Goal: Task Accomplishment & Management: Manage account settings

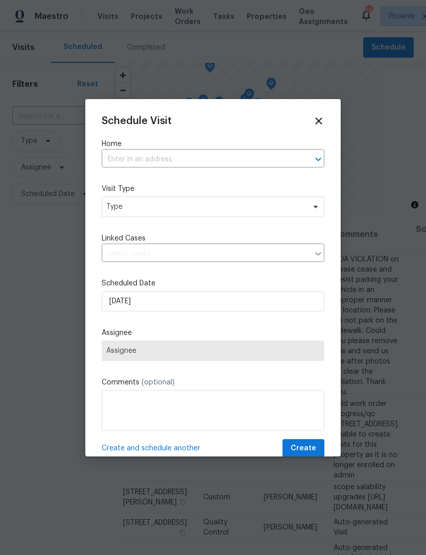
click at [158, 160] on input "text" at bounding box center [199, 160] width 194 height 16
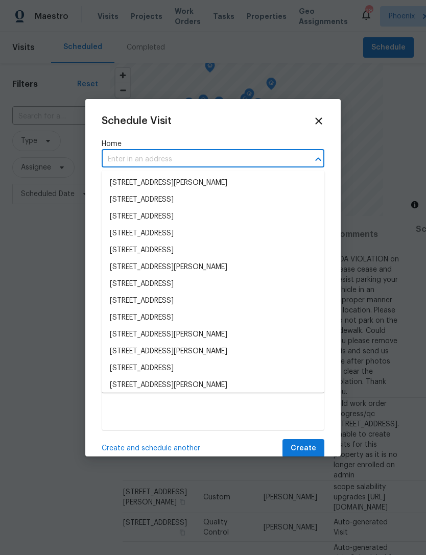
click at [129, 159] on input "text" at bounding box center [199, 160] width 194 height 16
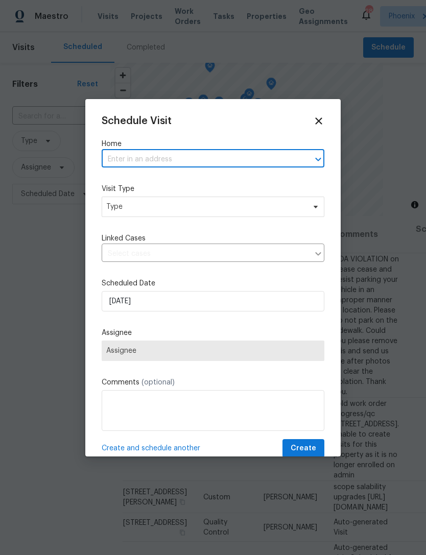
paste input "[STREET_ADDRESS][PERSON_NAME]"
type input "43531 W Bailey Dr, Maricopa, AZ 85138"
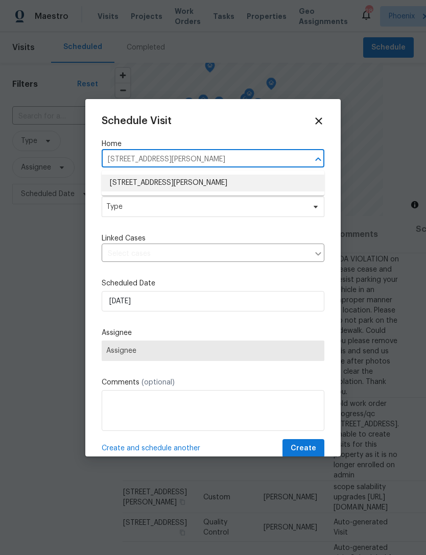
click at [215, 180] on li "43531 W Bailey Dr, Maricopa, AZ 85138" at bounding box center [213, 183] width 223 height 17
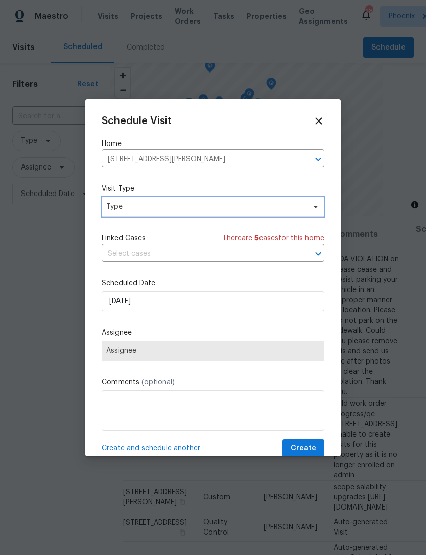
click at [155, 214] on span "Type" at bounding box center [213, 207] width 223 height 20
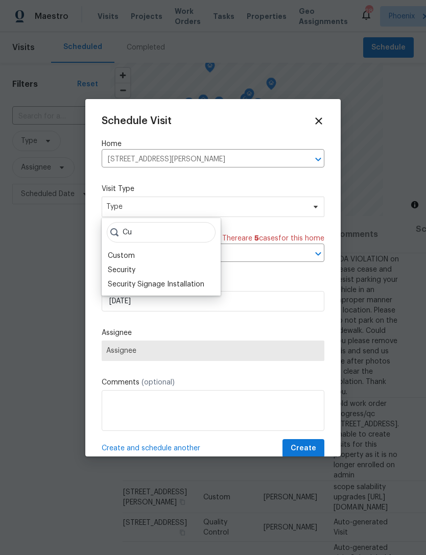
type input "Cu"
click at [125, 257] on div "Custom" at bounding box center [121, 256] width 27 height 10
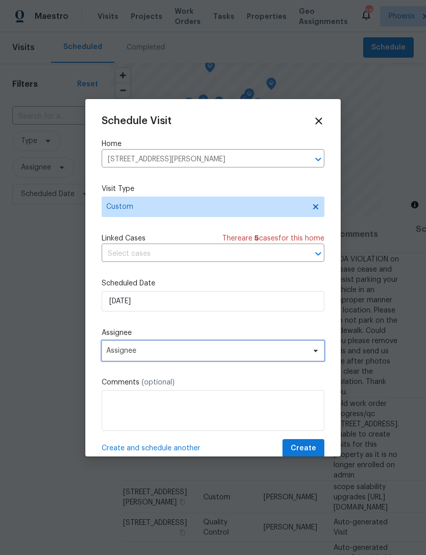
click at [177, 357] on span "Assignee" at bounding box center [213, 350] width 223 height 20
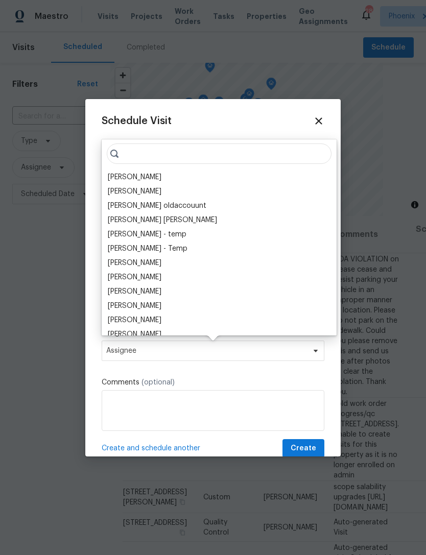
click at [161, 182] on div "[PERSON_NAME]" at bounding box center [135, 177] width 54 height 10
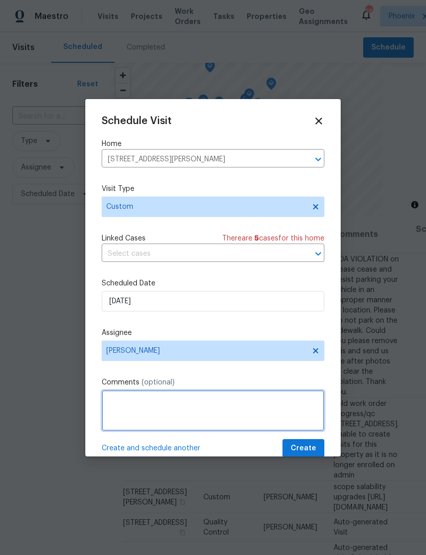
click at [155, 406] on textarea at bounding box center [213, 410] width 223 height 41
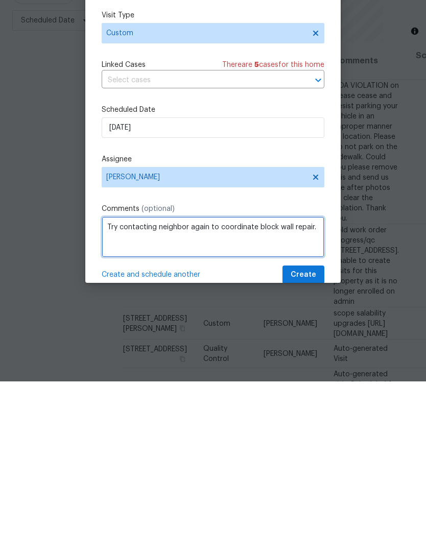
type textarea "Try contacting neighbor again to coordinate block wall repair."
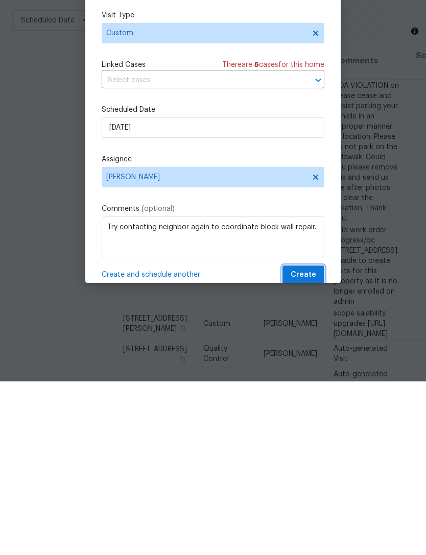
click at [310, 442] on span "Create" at bounding box center [303, 448] width 26 height 13
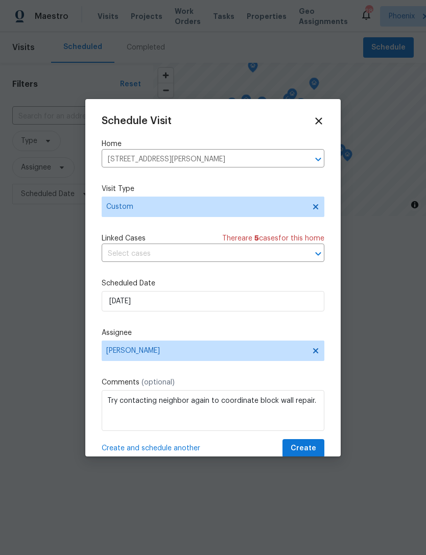
scroll to position [0, 0]
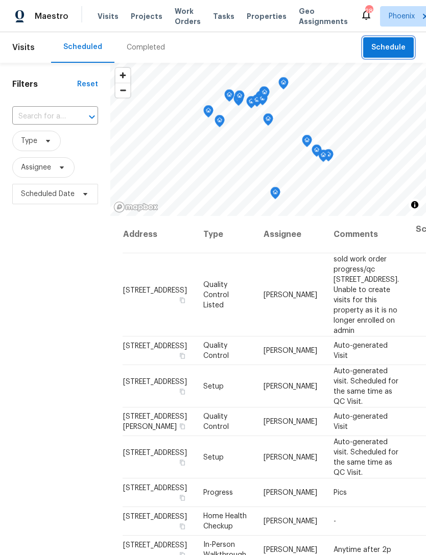
click at [405, 58] on button "Schedule" at bounding box center [388, 47] width 51 height 21
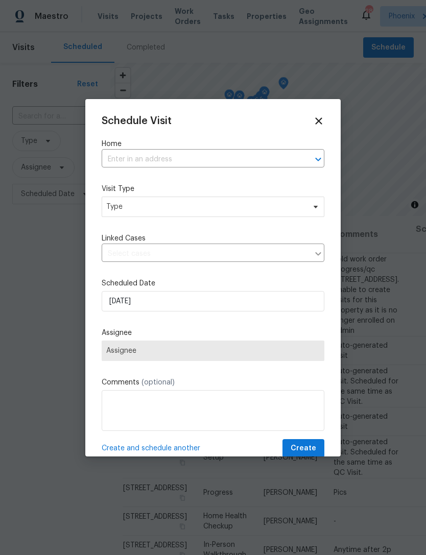
click at [183, 152] on input "text" at bounding box center [199, 160] width 194 height 16
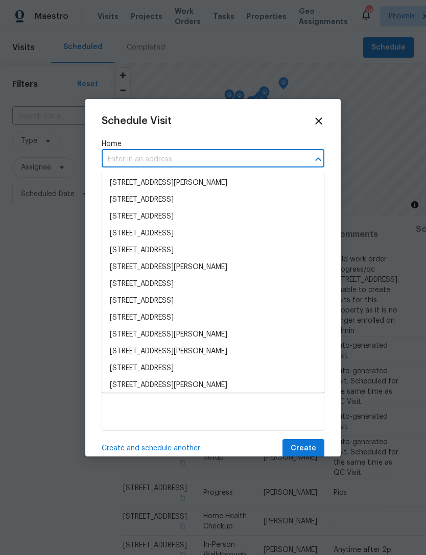
click at [140, 154] on input "text" at bounding box center [199, 160] width 194 height 16
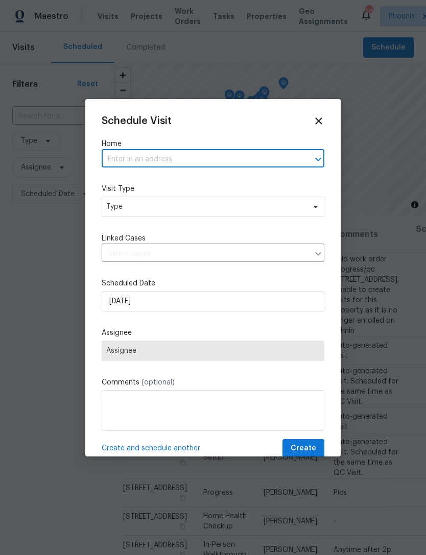
paste input "43531 W Bailey Dr, Maricopa, AZ 85138"
type input "43531 W Bailey Dr, Maricopa, AZ 85138"
click at [212, 182] on li "43531 W Bailey Dr, Maricopa, AZ 85138" at bounding box center [213, 183] width 223 height 17
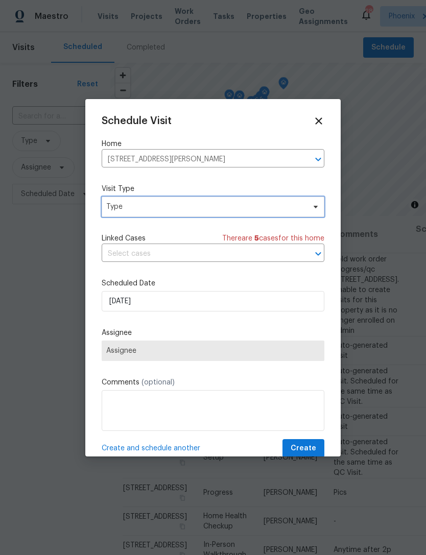
click at [190, 203] on span "Type" at bounding box center [205, 207] width 199 height 10
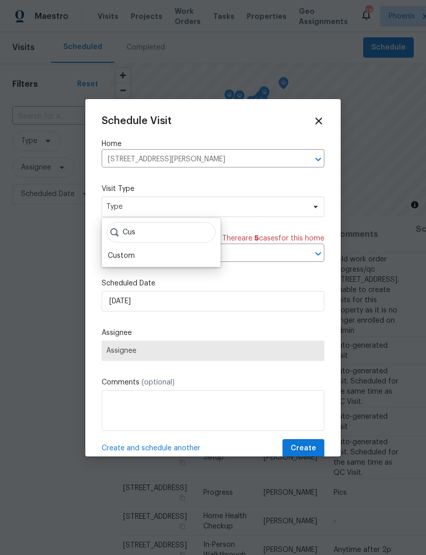
type input "Cus"
click at [129, 254] on div "Custom" at bounding box center [121, 256] width 27 height 10
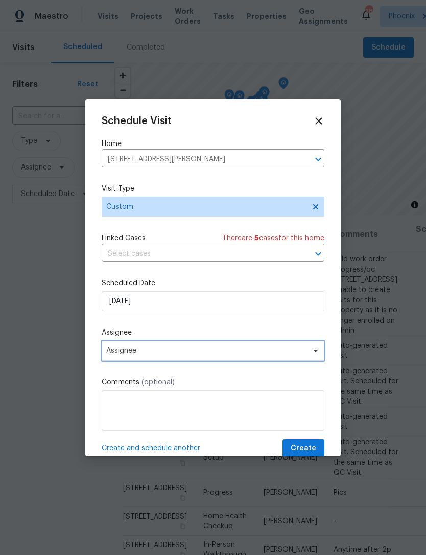
click at [195, 347] on span "Assignee" at bounding box center [213, 350] width 223 height 20
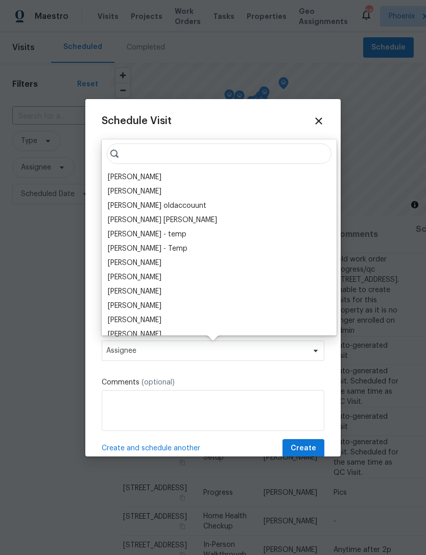
click at [161, 176] on div "[PERSON_NAME]" at bounding box center [135, 177] width 54 height 10
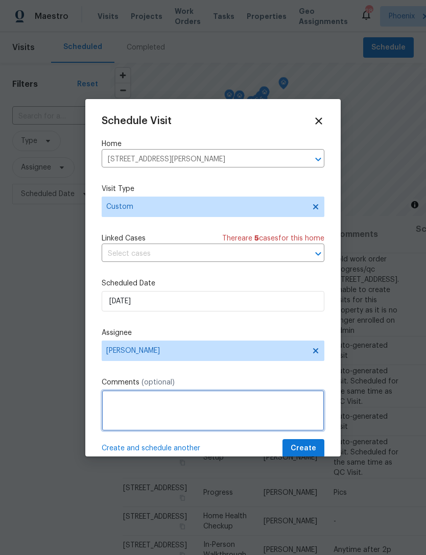
click at [168, 412] on textarea at bounding box center [213, 410] width 223 height 41
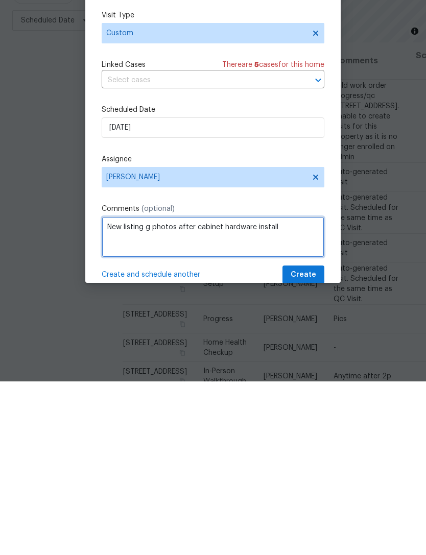
type textarea "New listing g photos after cabinet hardware install"
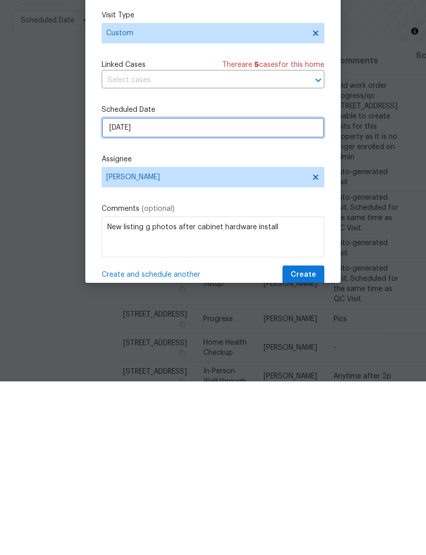
click at [287, 291] on input "9/17/2025" at bounding box center [213, 301] width 223 height 20
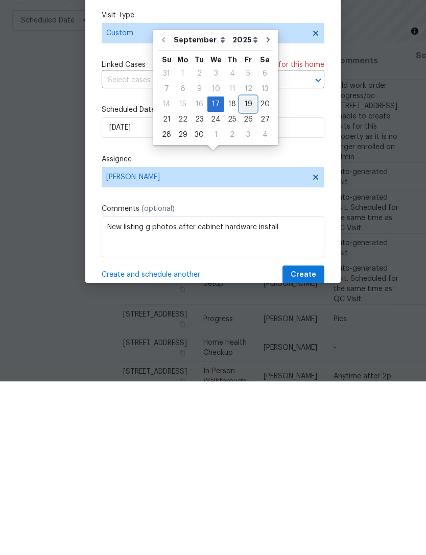
click at [243, 271] on div "19" at bounding box center [248, 278] width 16 height 14
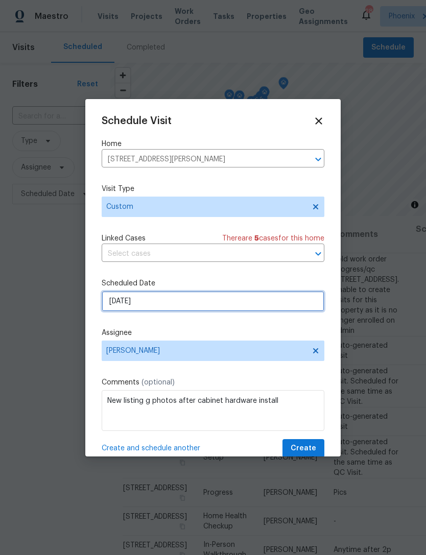
click at [286, 304] on input "9/19/2025" at bounding box center [213, 301] width 223 height 20
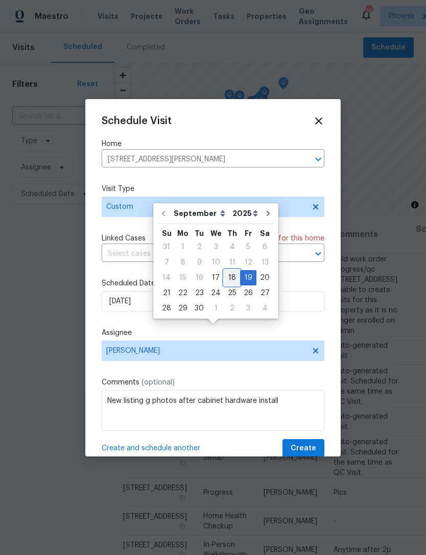
click at [229, 271] on div "18" at bounding box center [232, 278] width 16 height 14
type input "[DATE]"
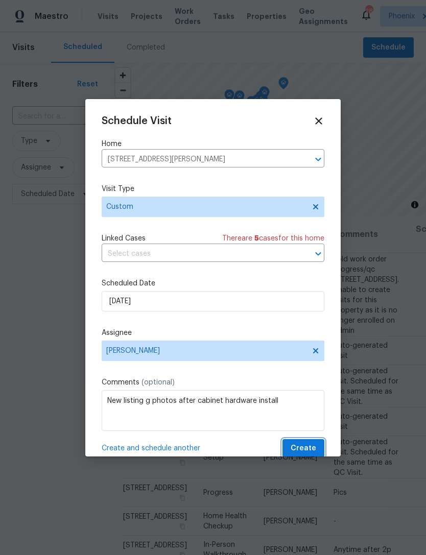
click at [306, 446] on span "Create" at bounding box center [303, 448] width 26 height 13
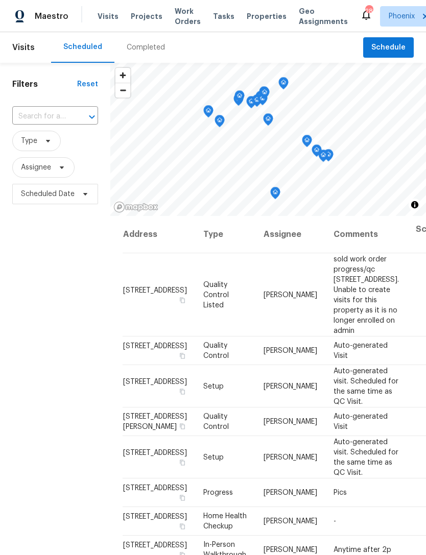
click at [51, 125] on input "text" at bounding box center [40, 117] width 57 height 16
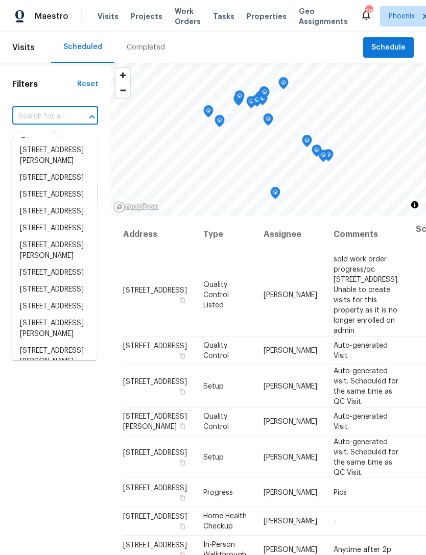
click at [41, 125] on input "text" at bounding box center [40, 117] width 57 height 16
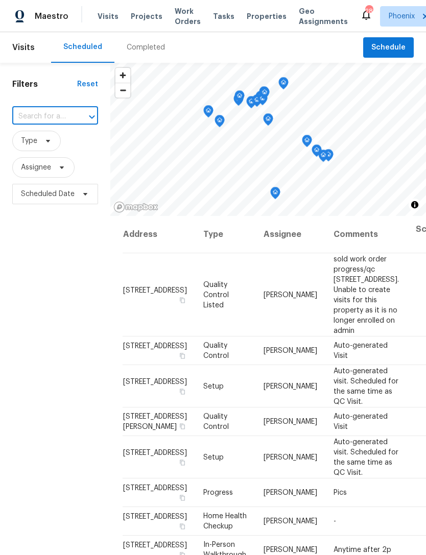
paste input "43531 W Bailey Dr, Maricopa, AZ 85138"
type input "43531 W Bailey Dr, Maricopa, AZ 85138"
click at [63, 151] on li "43531 W Bailey Dr, Maricopa, AZ 85138" at bounding box center [54, 156] width 85 height 28
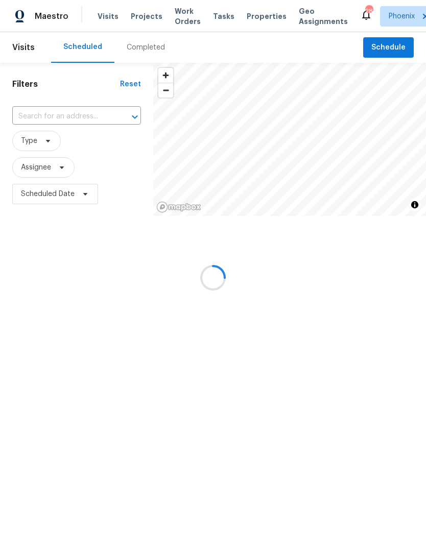
type input "43531 W Bailey Dr, Maricopa, AZ 85138"
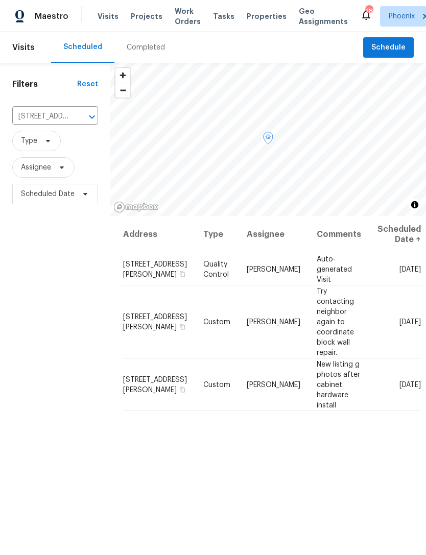
click at [0, 0] on icon at bounding box center [0, 0] width 0 height 0
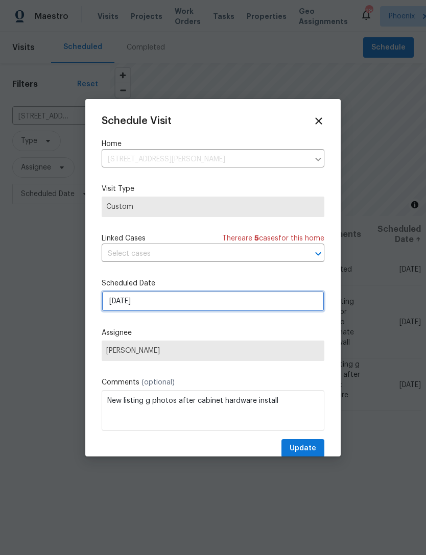
click at [188, 302] on input "[DATE]" at bounding box center [213, 301] width 223 height 20
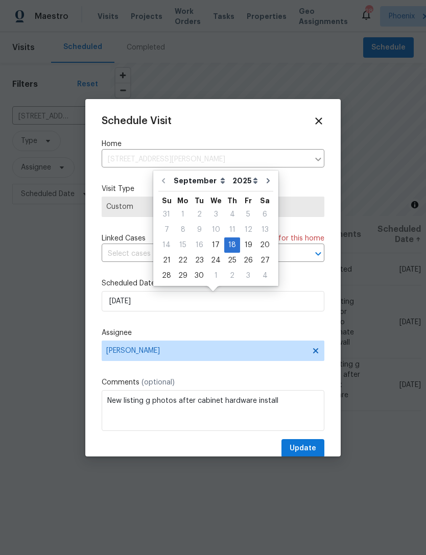
click at [323, 120] on icon at bounding box center [318, 120] width 11 height 11
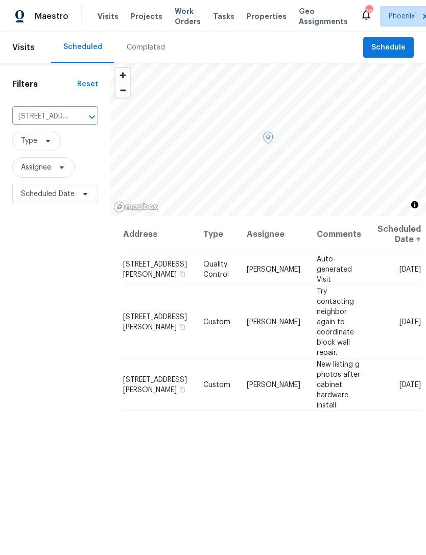
click at [0, 0] on icon at bounding box center [0, 0] width 0 height 0
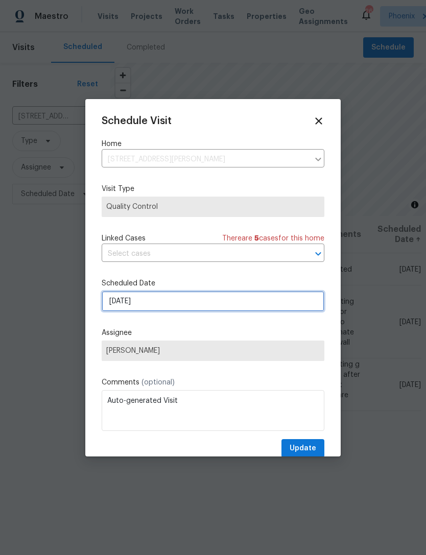
click at [206, 307] on input "[DATE]" at bounding box center [213, 301] width 223 height 20
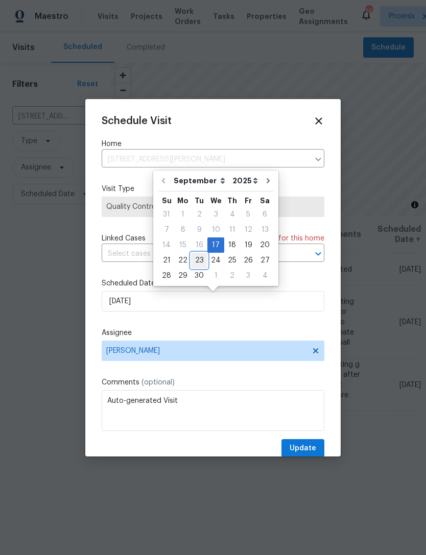
click at [201, 259] on div "23" at bounding box center [199, 260] width 16 height 14
type input "9/23/2025"
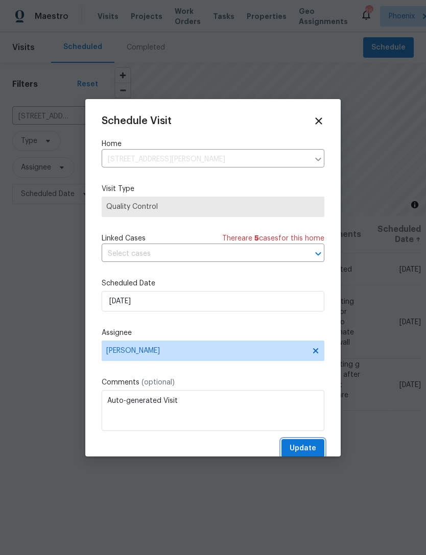
click at [302, 449] on span "Update" at bounding box center [302, 448] width 27 height 13
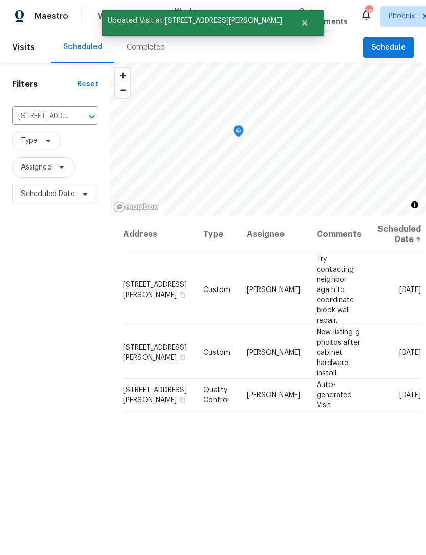
click at [79, 122] on icon "Clear" at bounding box center [79, 117] width 10 height 10
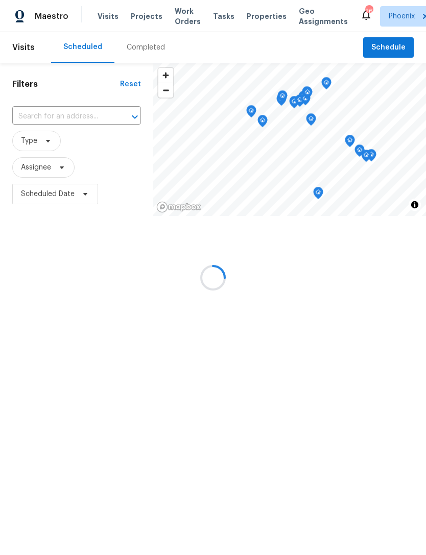
click at [50, 125] on input "text" at bounding box center [62, 117] width 100 height 16
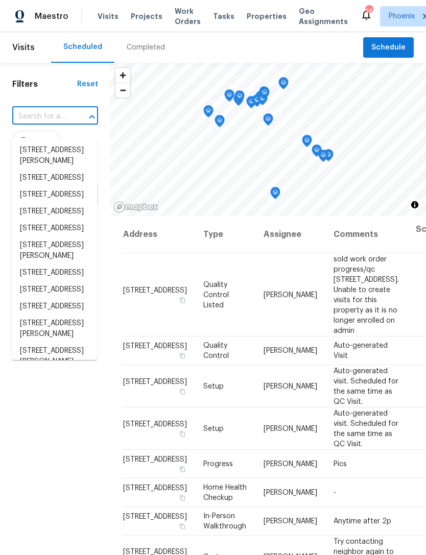
click at [46, 125] on input "text" at bounding box center [40, 117] width 57 height 16
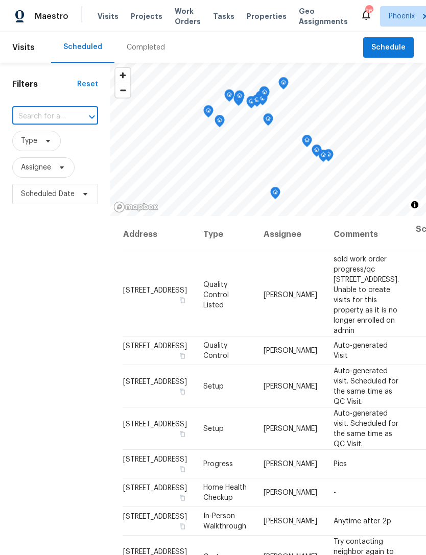
paste input "43531 W Bailey Dr, Maricopa, AZ 85138"
click at [69, 125] on input "43531 W Bailey Dr, Maricopa, AZ 85138" at bounding box center [40, 117] width 57 height 16
type input "43531 W"
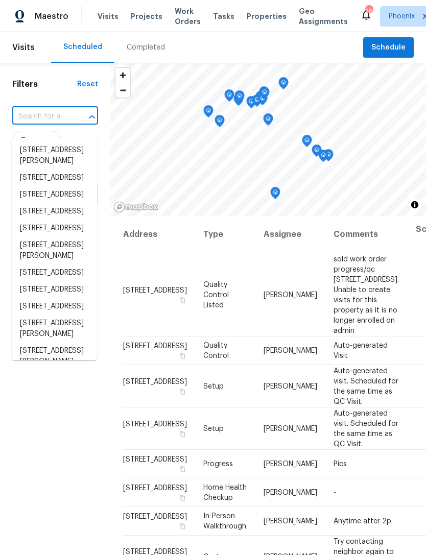
click at [39, 125] on input "text" at bounding box center [40, 117] width 57 height 16
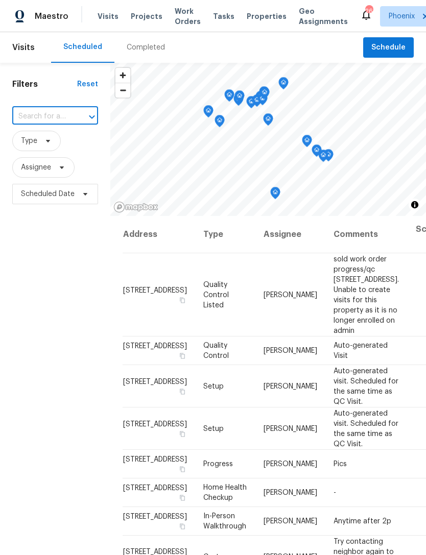
paste input "2514 N Palo Verde Dr, Florence, AZ 8513"
type input "2514 N Palo Verde Dr, Florence, AZ 8513"
click at [43, 159] on li "2514 N Palo Verde Dr, Florence, AZ 85132" at bounding box center [54, 150] width 85 height 17
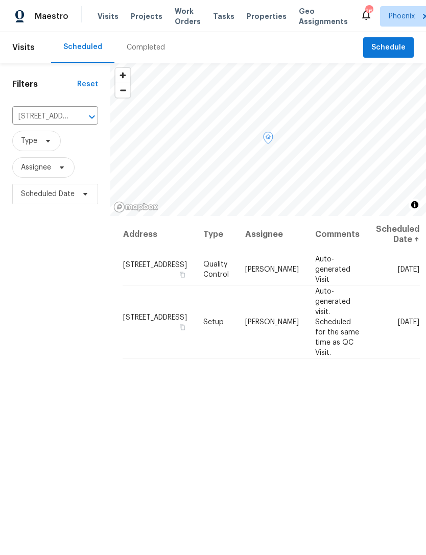
click at [0, 0] on icon at bounding box center [0, 0] width 0 height 0
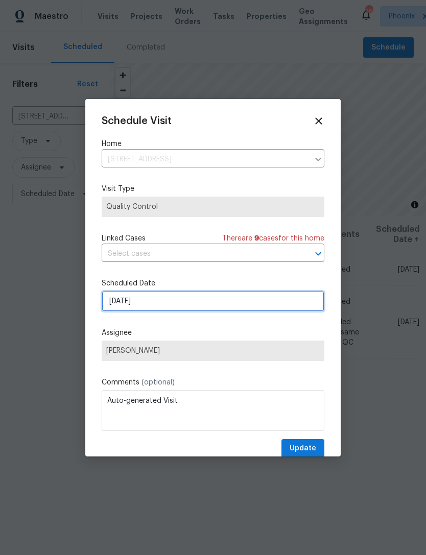
click at [229, 308] on input "9/25/2025" at bounding box center [213, 301] width 223 height 20
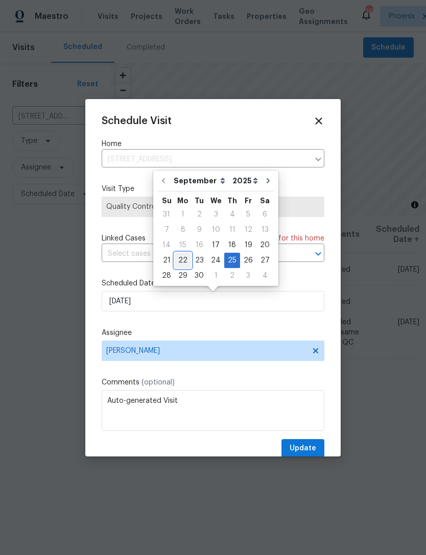
click at [183, 257] on div "22" at bounding box center [183, 260] width 16 height 14
type input "9/22/2025"
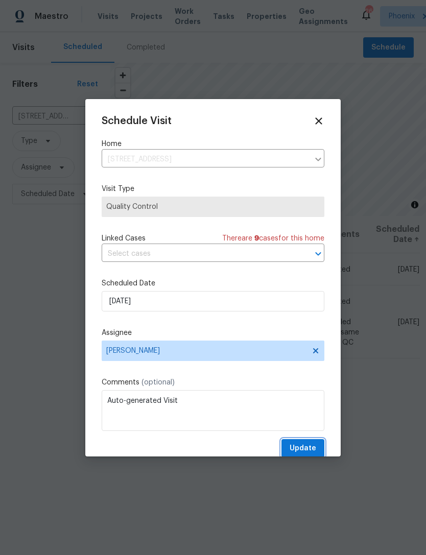
click at [309, 453] on span "Update" at bounding box center [302, 448] width 27 height 13
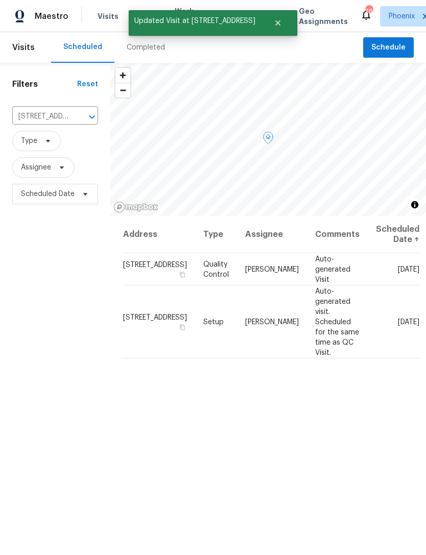
click at [0, 0] on icon at bounding box center [0, 0] width 0 height 0
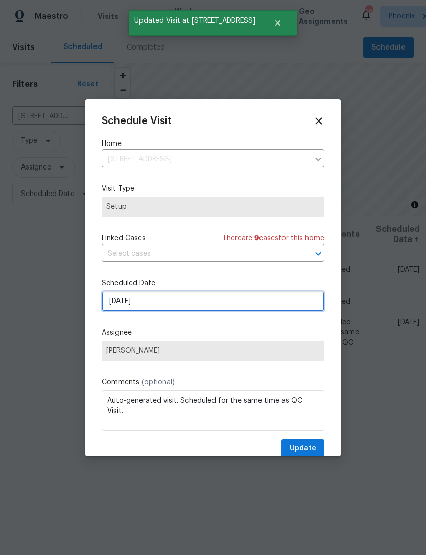
click at [193, 306] on input "9/25/2025" at bounding box center [213, 301] width 223 height 20
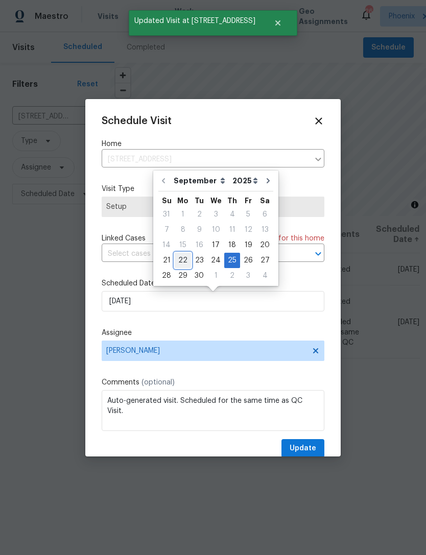
click at [186, 264] on div "22" at bounding box center [183, 260] width 16 height 14
type input "9/22/2025"
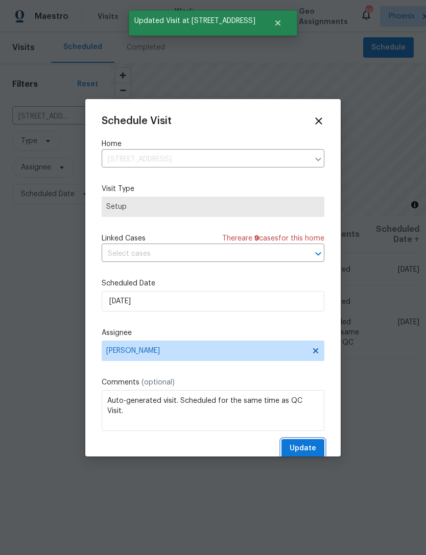
click at [308, 442] on button "Update" at bounding box center [302, 448] width 43 height 19
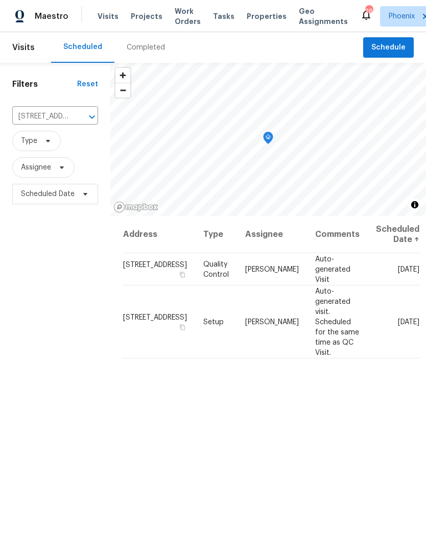
click at [80, 120] on icon "Clear" at bounding box center [79, 117] width 6 height 6
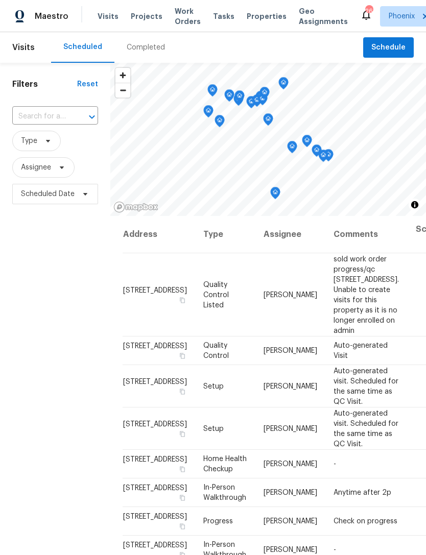
click at [48, 124] on input "text" at bounding box center [40, 117] width 57 height 16
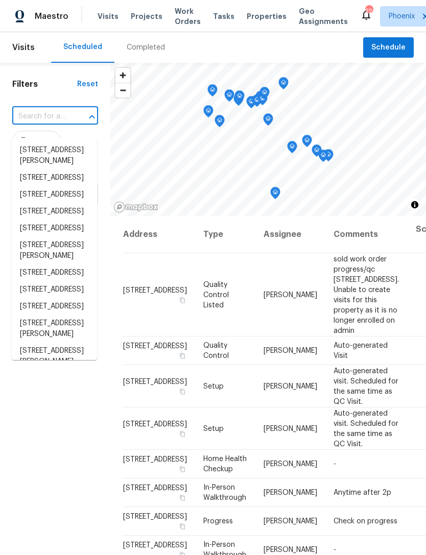
click at [48, 123] on input "text" at bounding box center [40, 117] width 57 height 16
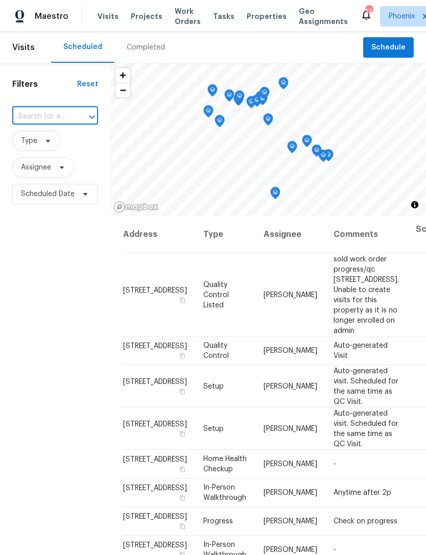
click at [43, 125] on input "text" at bounding box center [40, 117] width 57 height 16
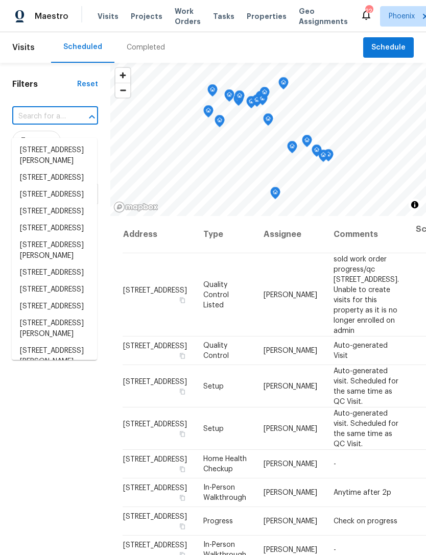
paste input "4619 W"
type input "4619 W"
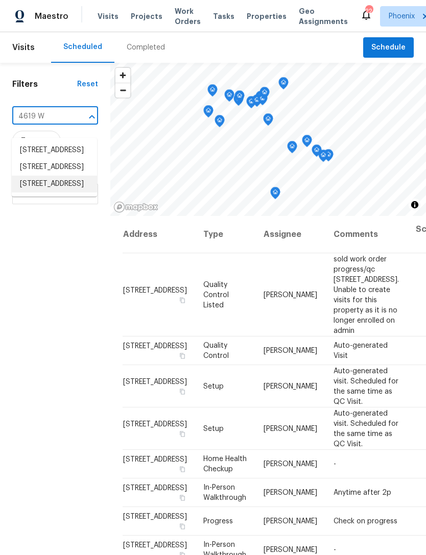
click at [67, 192] on li "4619 W Orchid Ln, Chandler, AZ 85226" at bounding box center [54, 184] width 85 height 17
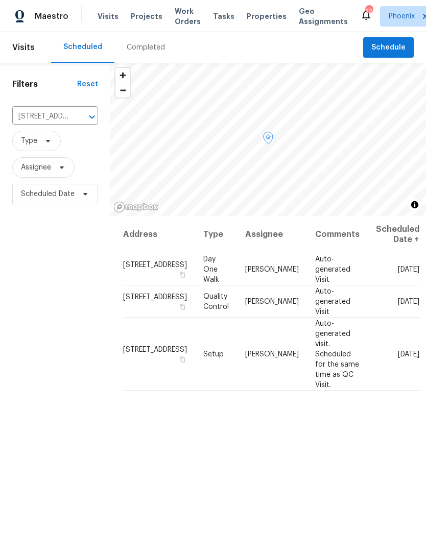
click at [0, 0] on icon at bounding box center [0, 0] width 0 height 0
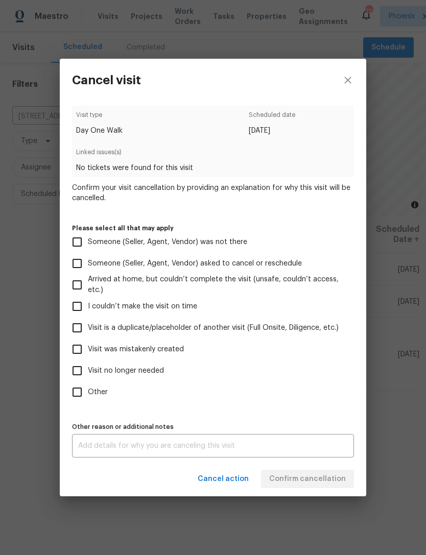
click at [78, 398] on input "Other" at bounding box center [76, 391] width 21 height 21
checkbox input "true"
click at [151, 449] on textarea at bounding box center [213, 445] width 270 height 7
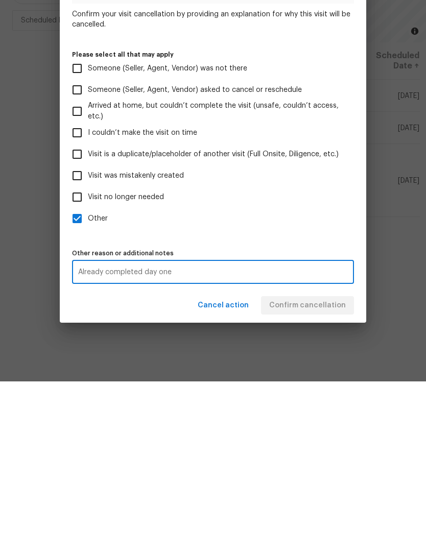
type textarea "Already completed day one"
click at [323, 381] on label "Other" at bounding box center [205, 391] width 279 height 21
click at [88, 381] on input "Other" at bounding box center [76, 391] width 21 height 21
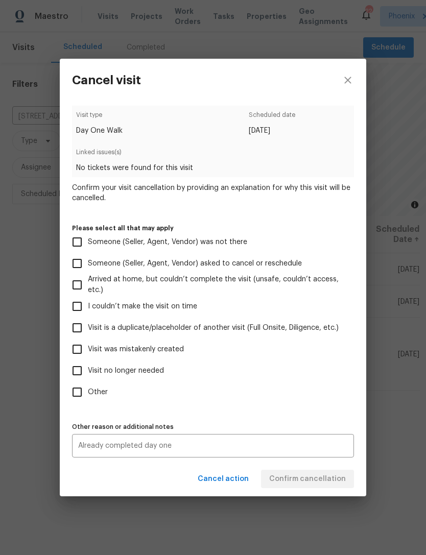
click at [82, 399] on input "Other" at bounding box center [76, 391] width 21 height 21
checkbox input "true"
click at [336, 485] on span "Confirm cancellation" at bounding box center [307, 479] width 77 height 13
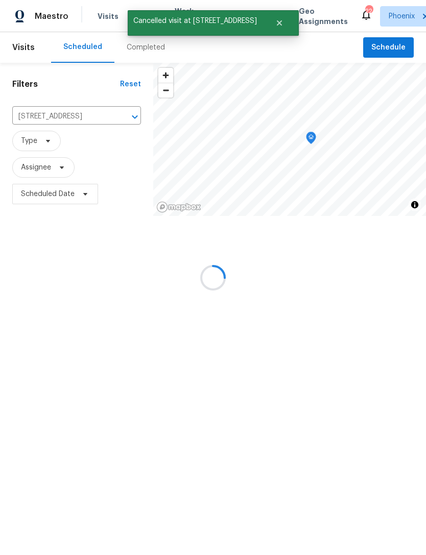
scroll to position [0, 0]
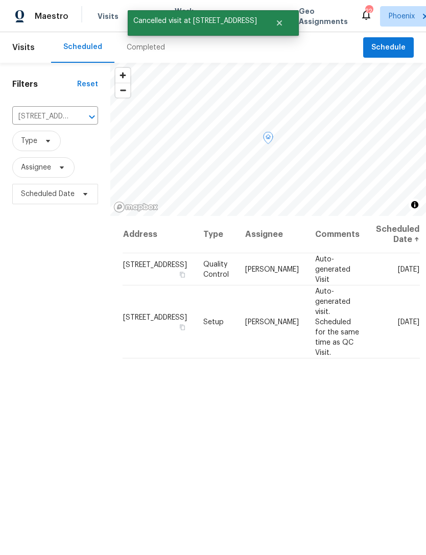
click at [0, 0] on span at bounding box center [0, 0] width 0 height 0
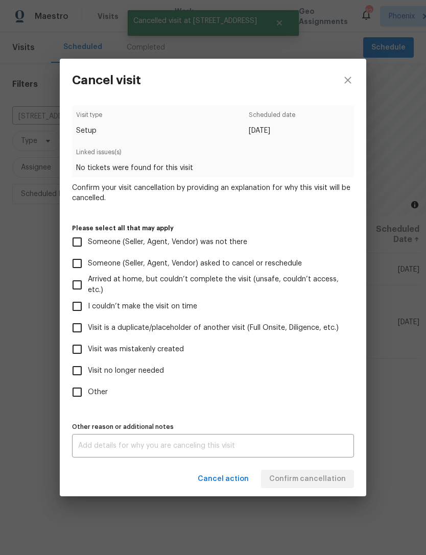
click at [185, 449] on textarea at bounding box center [213, 445] width 270 height 7
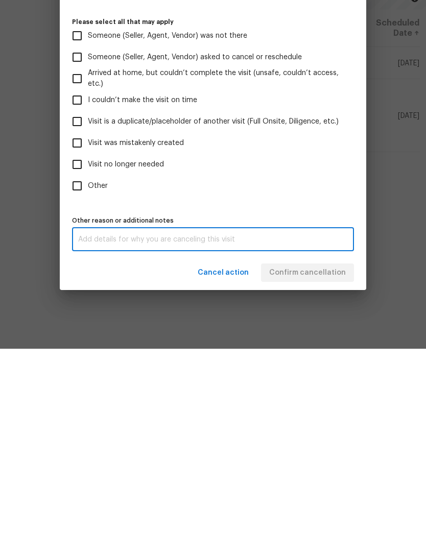
scroll to position [33, 0]
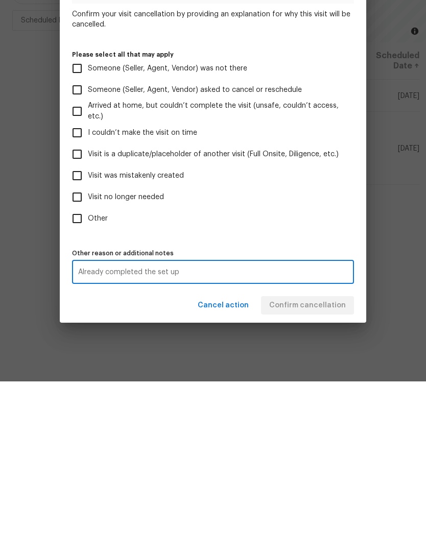
type textarea "Already completed the set up"
click at [257, 239] on div "Visit type Setup Scheduled date 9/22/2025 Linked issues(s) No tickets were foun…" at bounding box center [213, 282] width 282 height 352
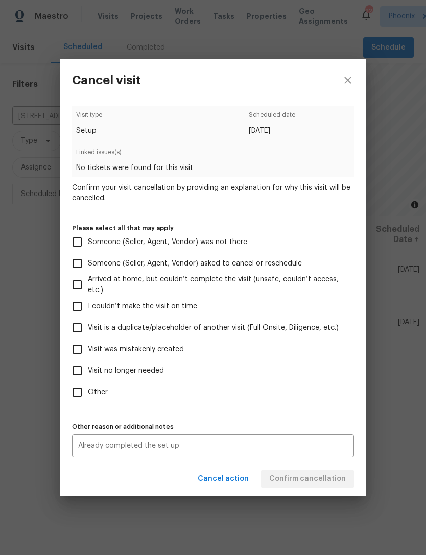
click at [77, 393] on input "Other" at bounding box center [76, 391] width 21 height 21
checkbox input "true"
click at [330, 482] on span "Confirm cancellation" at bounding box center [307, 479] width 77 height 13
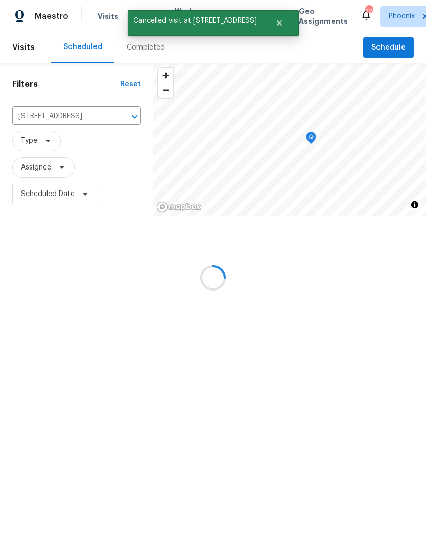
scroll to position [0, 0]
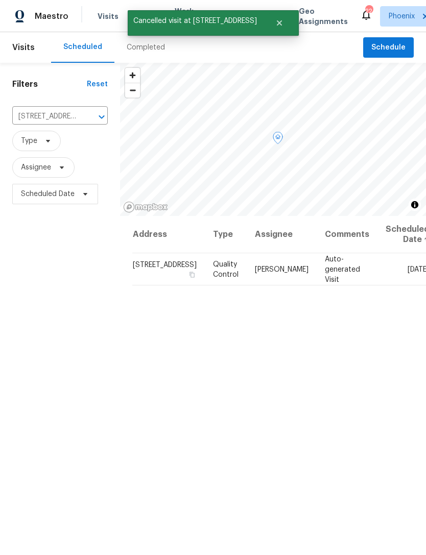
click at [0, 0] on icon at bounding box center [0, 0] width 0 height 0
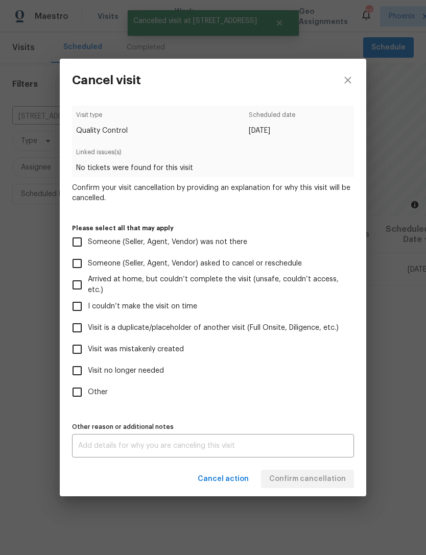
click at [80, 394] on input "Other" at bounding box center [76, 391] width 21 height 21
checkbox input "true"
click at [117, 446] on textarea at bounding box center [213, 445] width 270 height 7
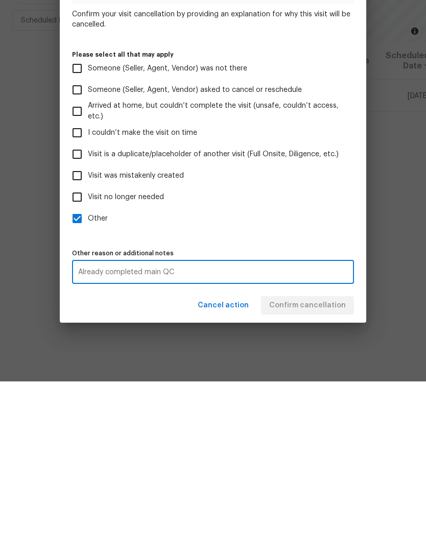
type textarea "Already completed main QC"
click at [326, 381] on label "Other" at bounding box center [205, 391] width 279 height 21
click at [88, 381] on input "Other" at bounding box center [76, 391] width 21 height 21
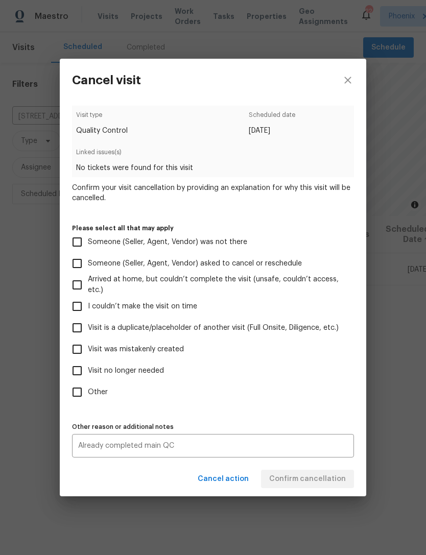
click at [79, 399] on input "Other" at bounding box center [76, 391] width 21 height 21
checkbox input "true"
click at [333, 484] on span "Confirm cancellation" at bounding box center [307, 479] width 77 height 13
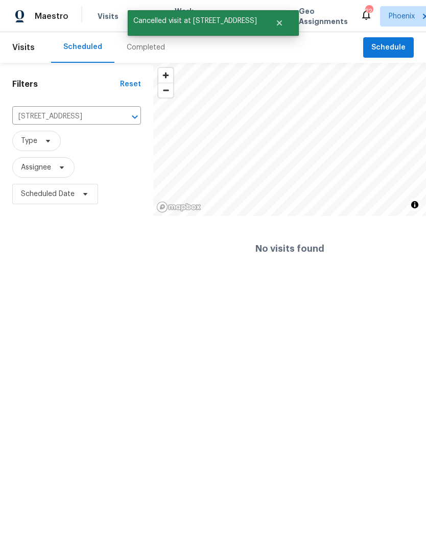
click at [123, 122] on icon "Clear" at bounding box center [121, 117] width 10 height 10
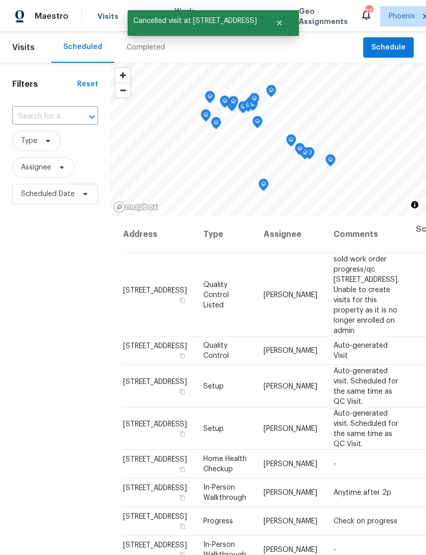
click at [46, 125] on input "text" at bounding box center [40, 117] width 57 height 16
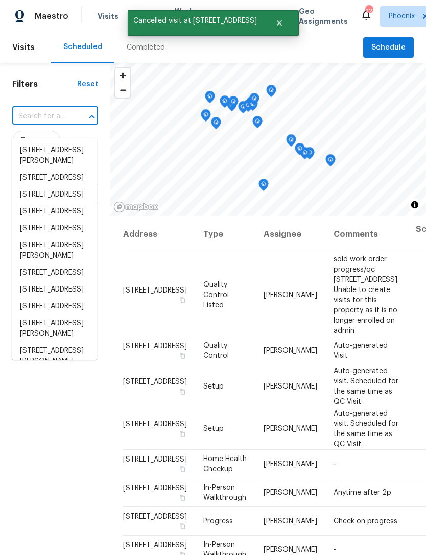
click at [39, 125] on input "text" at bounding box center [40, 117] width 57 height 16
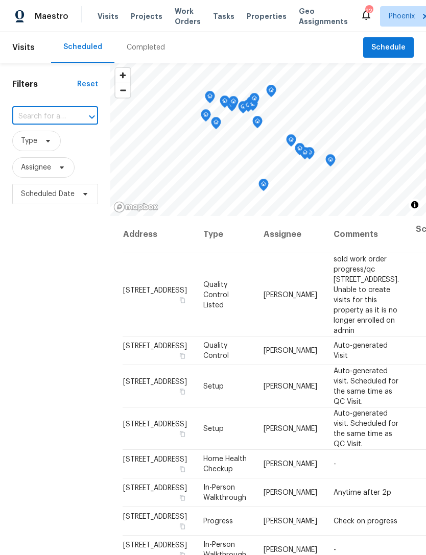
paste input "4619 W"
click at [34, 125] on input "4619 W" at bounding box center [40, 117] width 57 height 16
click at [29, 125] on input "4619 W" at bounding box center [40, 117] width 57 height 16
paste input "3318 W White Canyon Rd San Tan Valley, AZ 85144"
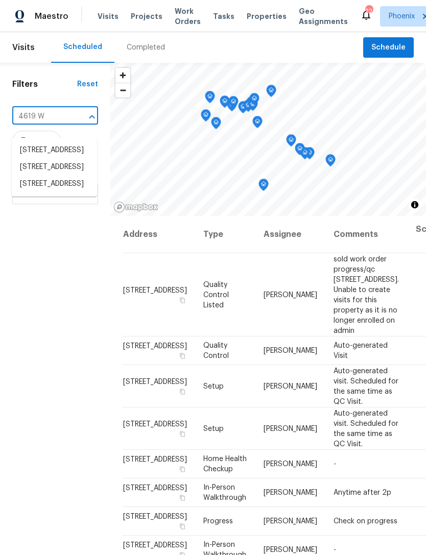
type input "3318 W White Canyon Rd San Tan Valley, AZ 85144"
click at [57, 159] on li "[STREET_ADDRESS]" at bounding box center [54, 150] width 85 height 17
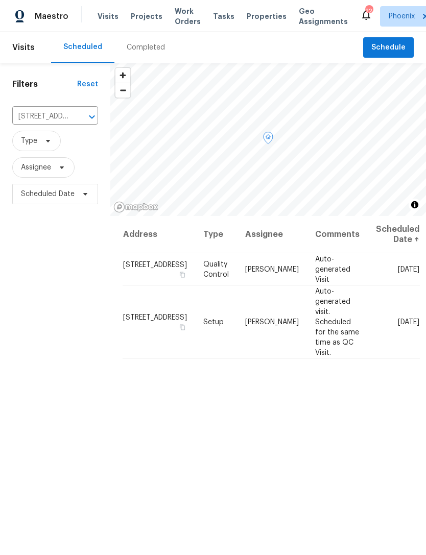
click at [332, 373] on div "Address Type Assignee Comments Scheduled Date ↑ 3318 W White Canyon Rd, San Tan…" at bounding box center [267, 438] width 315 height 444
click at [0, 0] on icon at bounding box center [0, 0] width 0 height 0
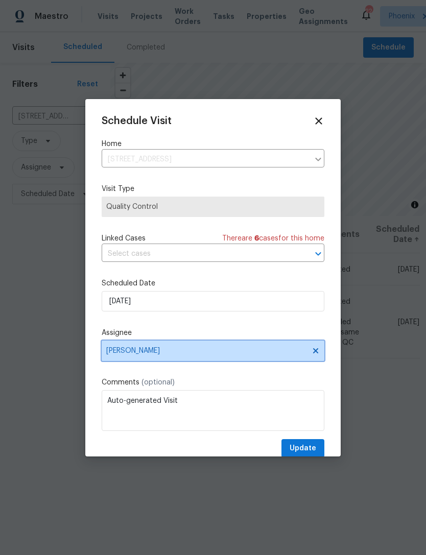
click at [318, 352] on icon at bounding box center [315, 351] width 8 height 8
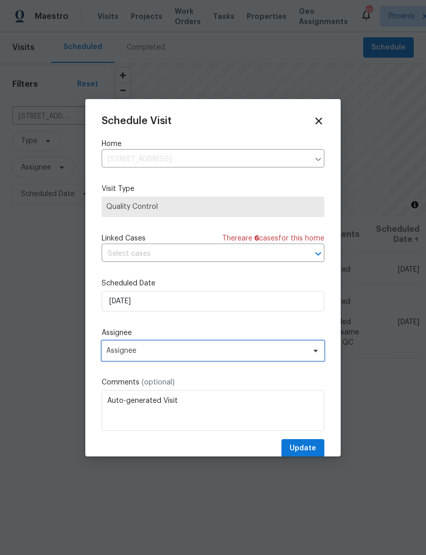
click at [251, 351] on span "Assignee" at bounding box center [206, 351] width 200 height 8
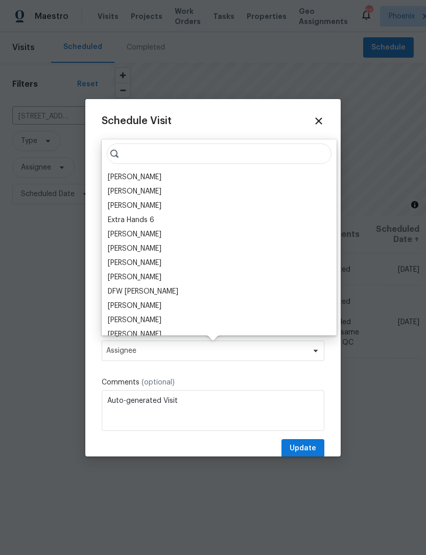
click at [161, 175] on div "[PERSON_NAME]" at bounding box center [135, 177] width 54 height 10
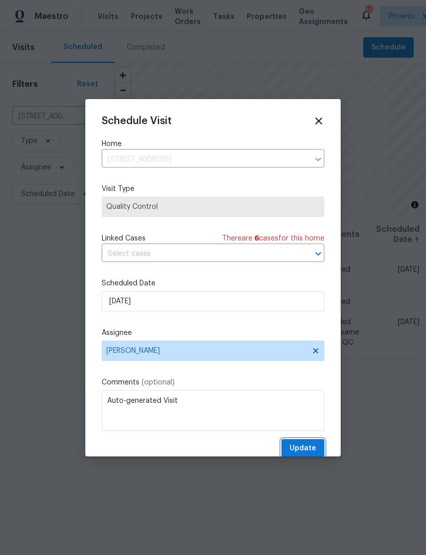
click at [308, 452] on span "Update" at bounding box center [302, 448] width 27 height 13
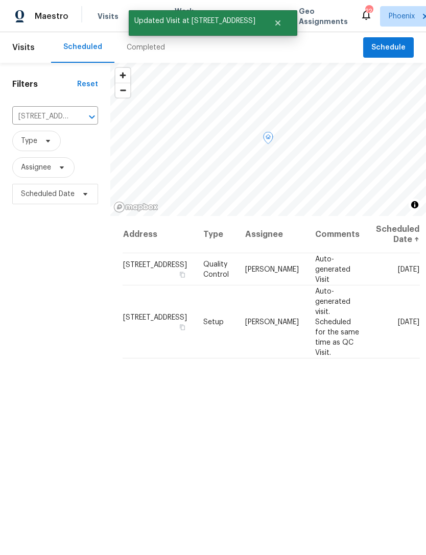
click at [0, 0] on icon at bounding box center [0, 0] width 0 height 0
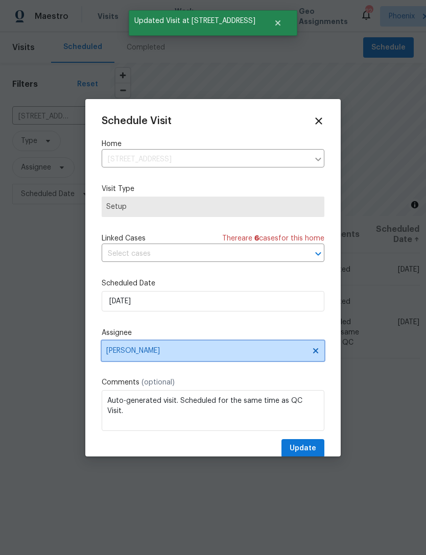
click at [318, 353] on icon at bounding box center [315, 351] width 8 height 8
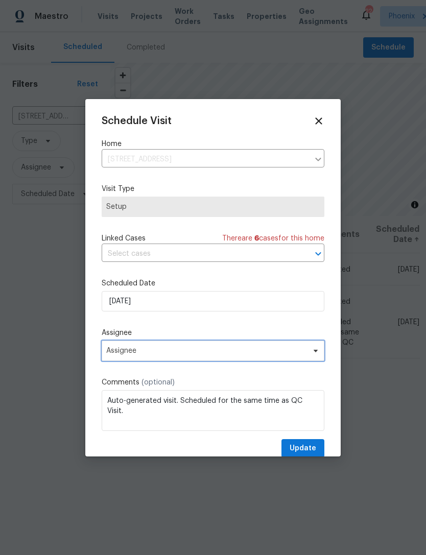
click at [275, 354] on span "Assignee" at bounding box center [206, 351] width 200 height 8
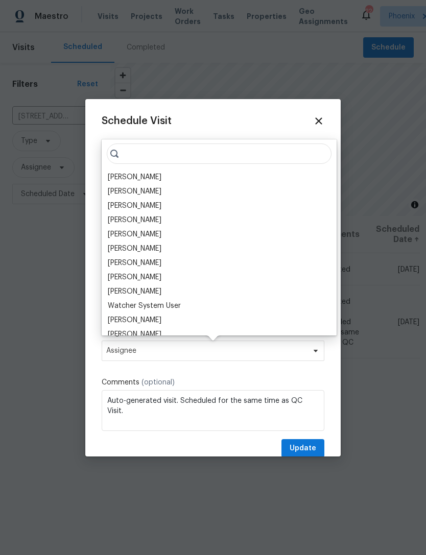
click at [161, 174] on div "[PERSON_NAME]" at bounding box center [135, 177] width 54 height 10
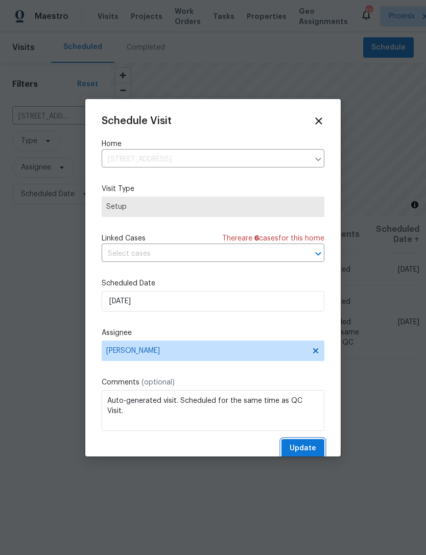
click at [315, 445] on span "Update" at bounding box center [302, 448] width 27 height 13
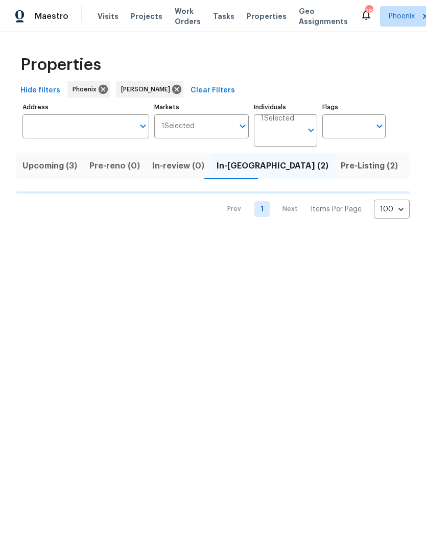
scroll to position [0, 19]
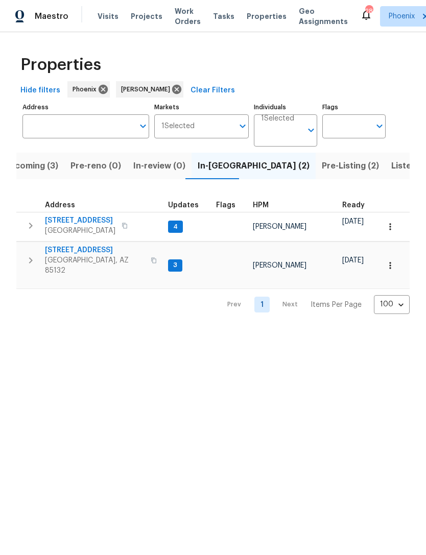
click at [91, 255] on span "2514 N Palo Verde Dr" at bounding box center [95, 250] width 100 height 10
click at [54, 255] on span "2514 N Palo Verde Dr" at bounding box center [95, 250] width 100 height 10
click at [322, 173] on span "Pre-Listing (2)" at bounding box center [350, 166] width 57 height 14
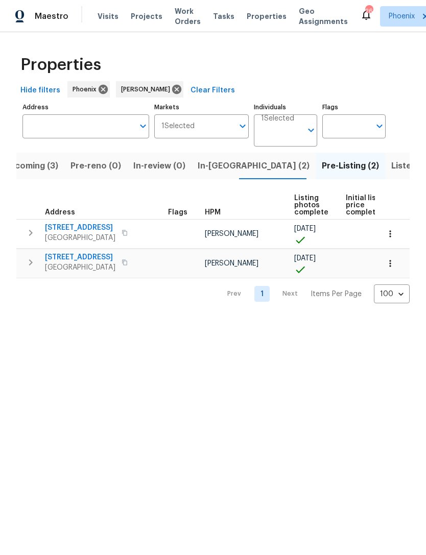
click at [391, 173] on span "Listed (16)" at bounding box center [412, 166] width 42 height 14
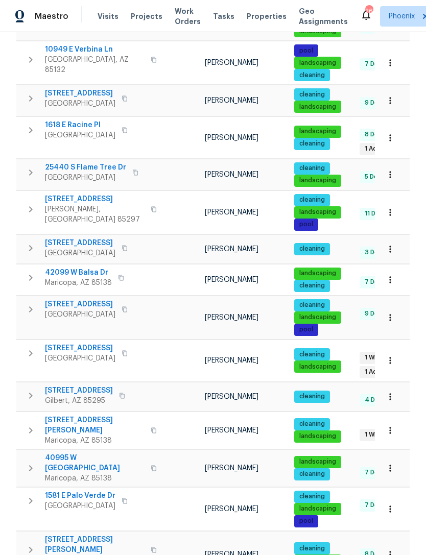
scroll to position [241, 0]
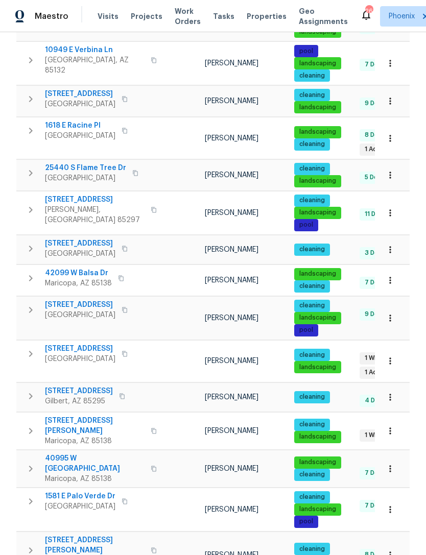
click at [76, 302] on span "4619 W Orchid Ln" at bounding box center [80, 305] width 70 height 10
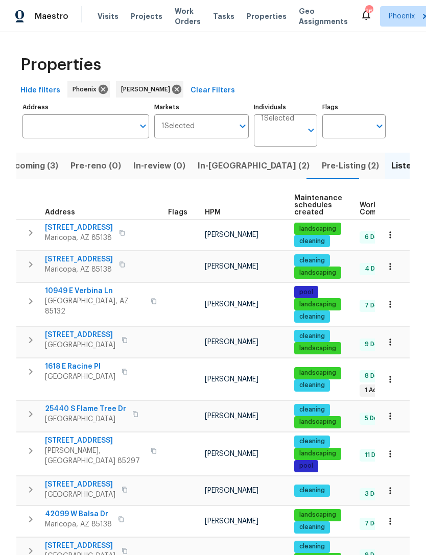
scroll to position [0, 0]
click at [215, 173] on span "In-reno (2)" at bounding box center [254, 166] width 112 height 14
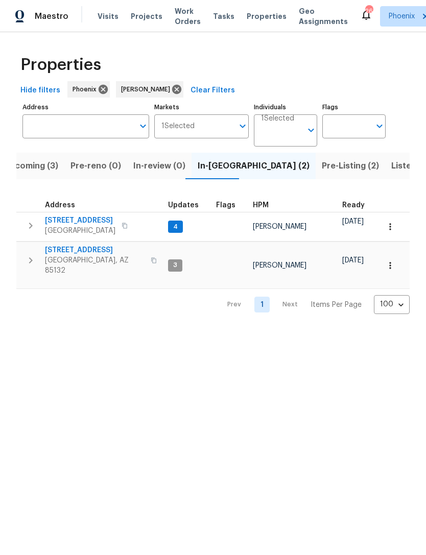
click at [105, 226] on span "3318 W White Canyon Rd" at bounding box center [80, 220] width 70 height 10
copy div "3318 W White Canyon Rd San Tan Valley, AZ 85144"
click at [41, 173] on span "Upcoming (3)" at bounding box center [31, 166] width 55 height 14
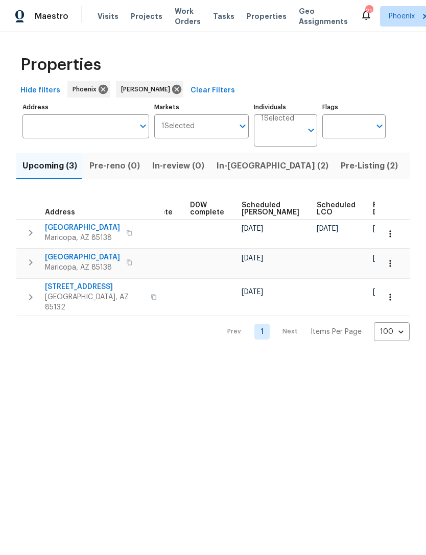
scroll to position [0, 256]
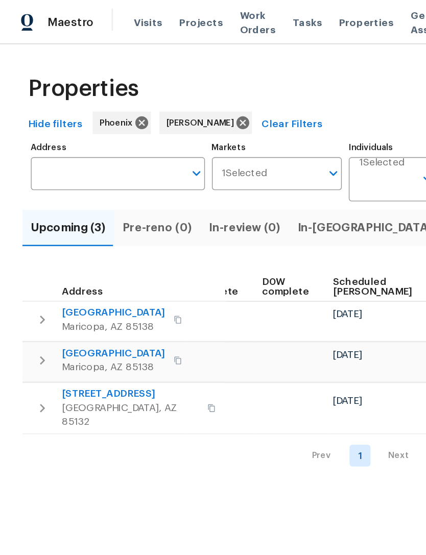
click at [130, 1] on div "Maestro Visits Projects Work Orders Tasks Properties Geo Assignments 21 Phoenix…" at bounding box center [213, 16] width 426 height 32
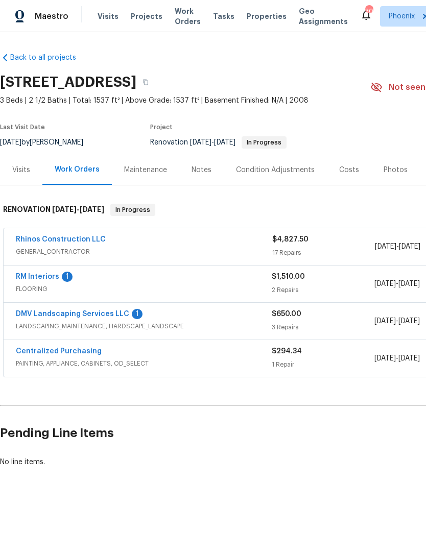
click at [56, 280] on link "RM Interiors" at bounding box center [37, 276] width 43 height 7
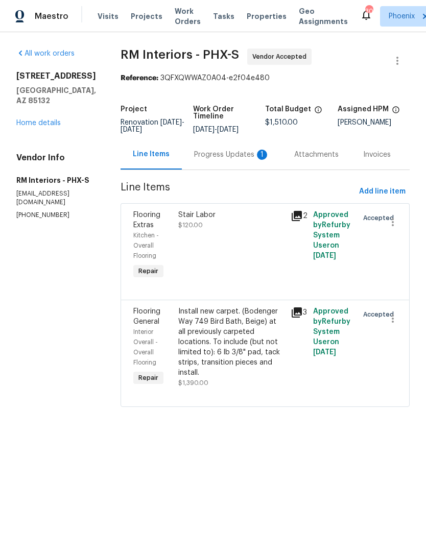
click at [241, 160] on div "Progress Updates 1" at bounding box center [232, 155] width 76 height 10
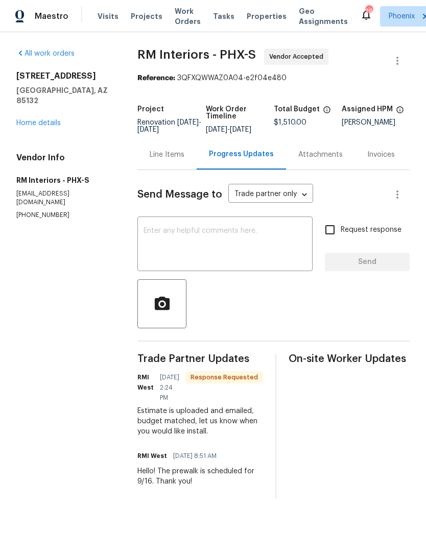
click at [197, 263] on textarea at bounding box center [224, 245] width 163 height 36
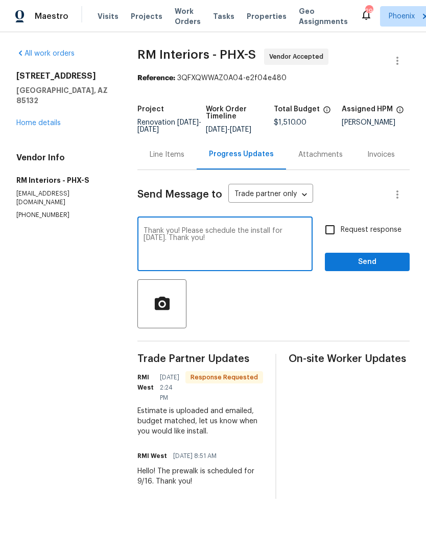
type textarea "Thank you! Please schedule the install for Friday. Thank you!"
click at [393, 268] on span "Send" at bounding box center [367, 262] width 68 height 13
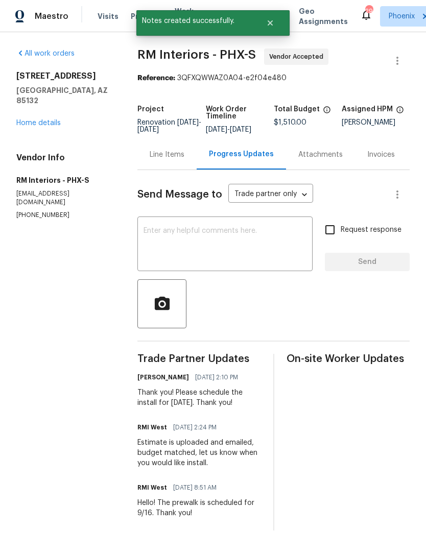
click at [53, 123] on link "Home details" at bounding box center [38, 122] width 44 height 7
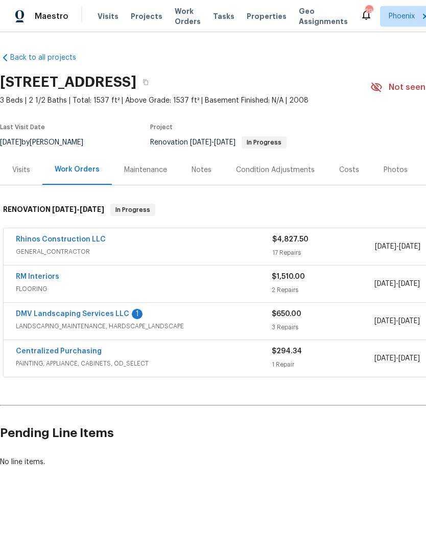
click at [36, 280] on link "RM Interiors" at bounding box center [37, 276] width 43 height 7
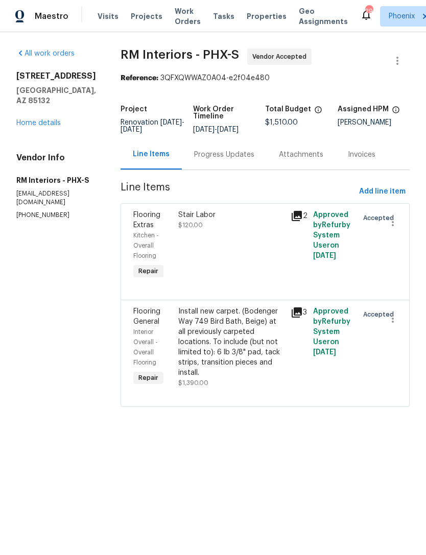
click at [238, 353] on div "Install new carpet. (Bodenger Way 749 Bird Bath, Beige) at all previously carpe…" at bounding box center [231, 341] width 106 height 71
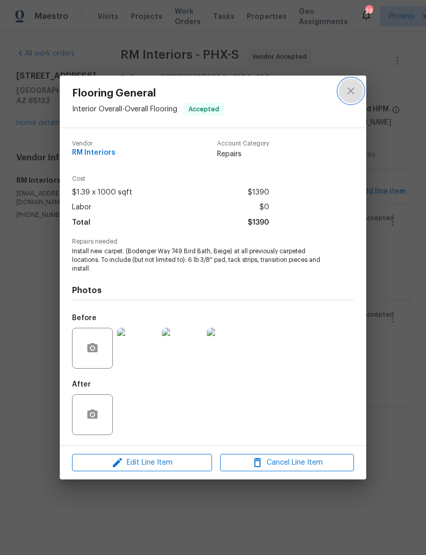
click at [354, 90] on icon "close" at bounding box center [351, 91] width 12 height 12
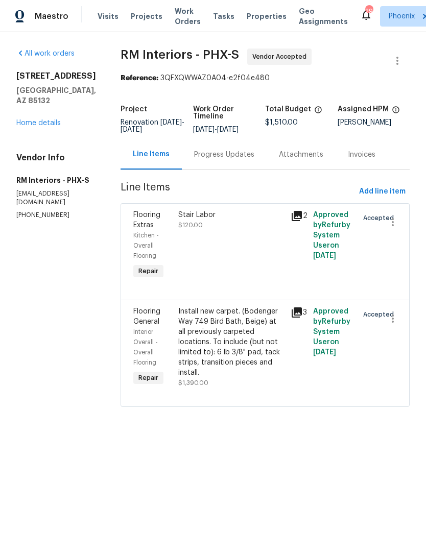
click at [235, 169] on div "Progress Updates" at bounding box center [224, 154] width 85 height 30
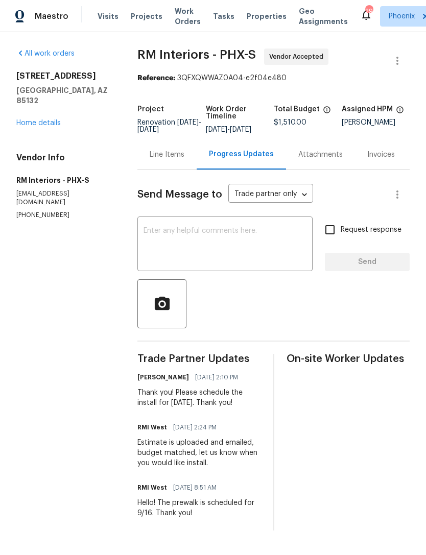
click at [210, 256] on textarea at bounding box center [224, 245] width 163 height 36
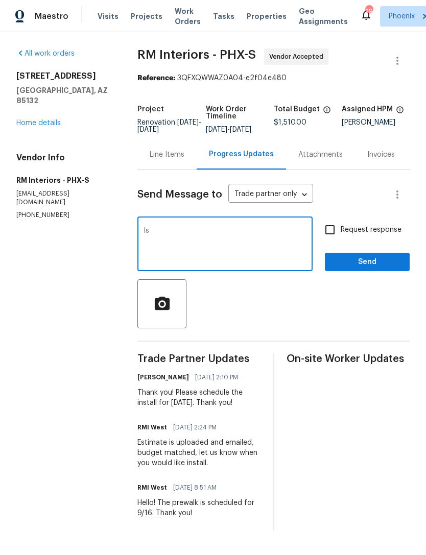
type textarea "I"
click at [53, 121] on link "Home details" at bounding box center [38, 122] width 44 height 7
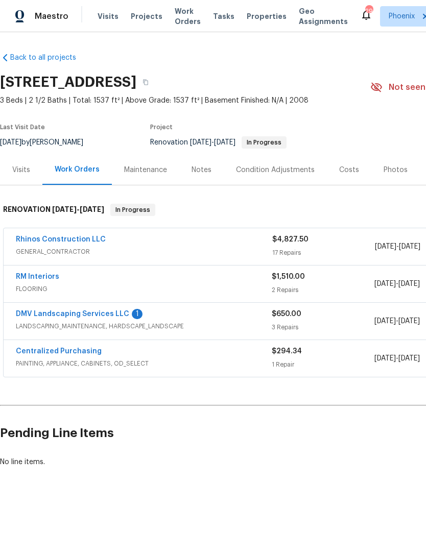
click at [116, 318] on link "DMV Landscaping Services LLC" at bounding box center [72, 313] width 113 height 7
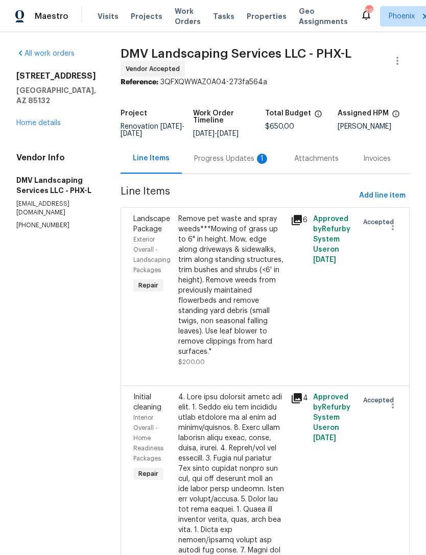
click at [249, 174] on div "Progress Updates 1" at bounding box center [232, 158] width 100 height 30
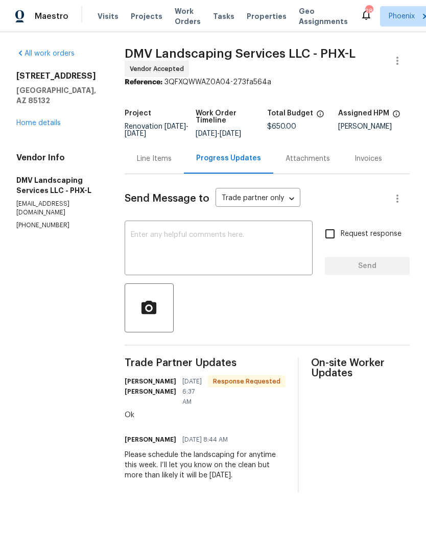
click at [258, 267] on textarea at bounding box center [219, 249] width 176 height 36
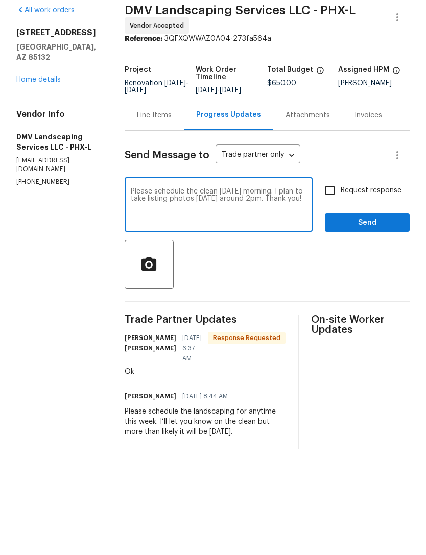
type textarea "Please schedule the clean on Monday morning. I plan to take listing photos Mond…"
click at [391, 260] on span "Send" at bounding box center [367, 266] width 68 height 13
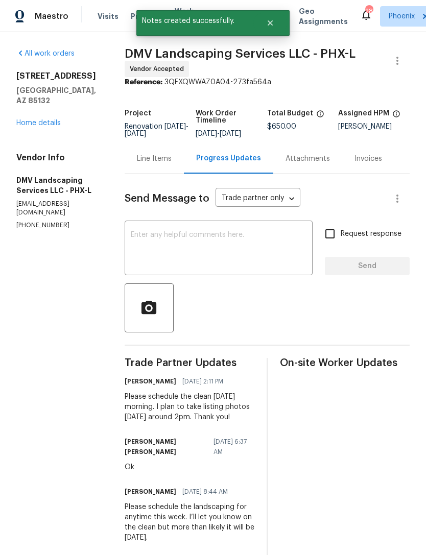
click at [50, 119] on link "Home details" at bounding box center [38, 122] width 44 height 7
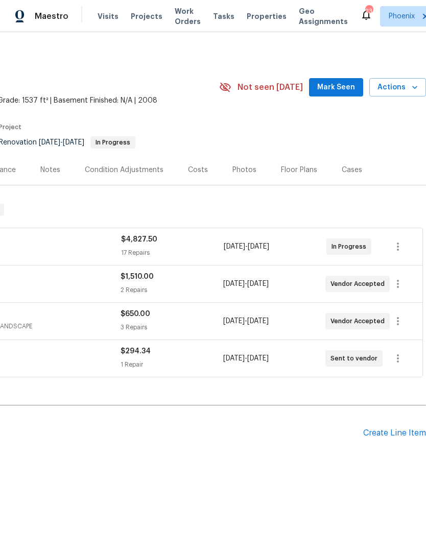
scroll to position [0, 151]
click at [348, 94] on span "Mark Seen" at bounding box center [336, 87] width 38 height 13
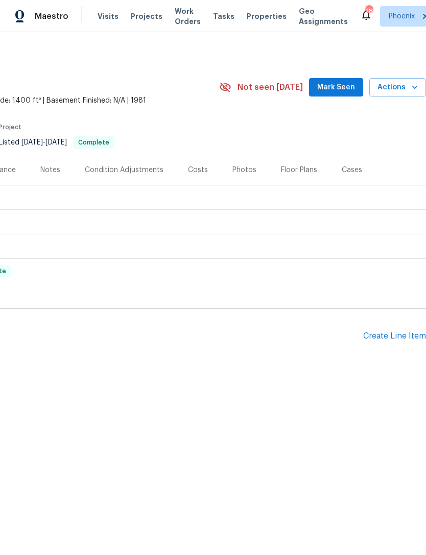
scroll to position [0, 151]
click at [398, 341] on div "Create Line Item" at bounding box center [394, 336] width 63 height 10
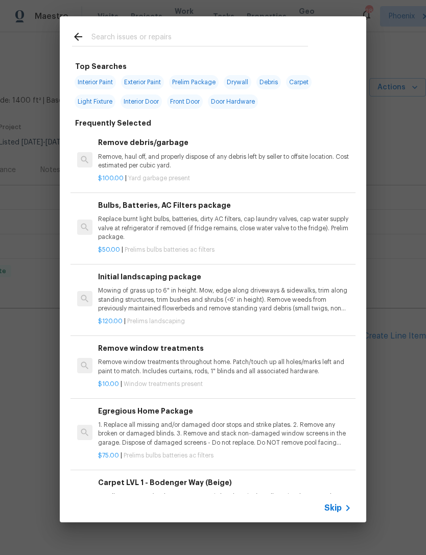
click at [138, 31] on input "text" at bounding box center [199, 38] width 216 height 15
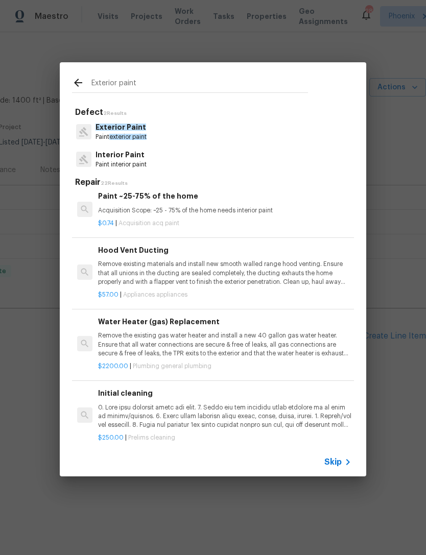
scroll to position [1090, 0]
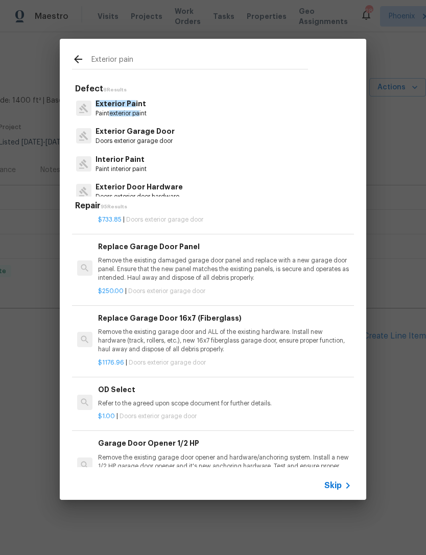
type input "Exterior paint"
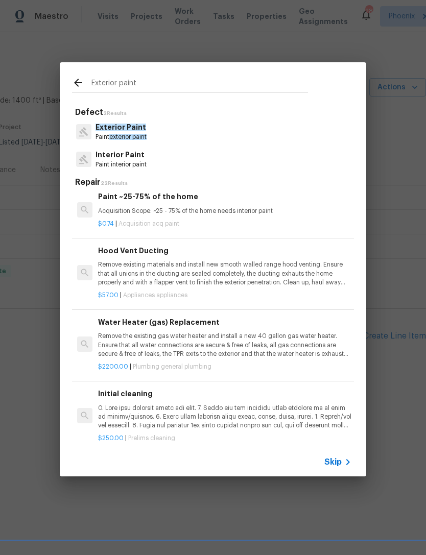
click at [126, 129] on span "Exterior Paint" at bounding box center [120, 127] width 51 height 7
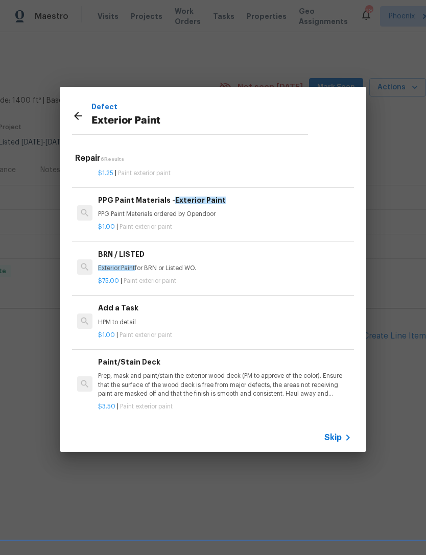
scroll to position [120, 0]
click at [110, 319] on p "HPM to detail" at bounding box center [224, 323] width 253 height 9
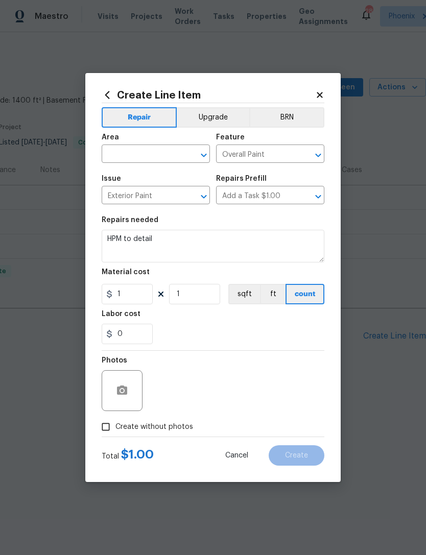
click at [178, 147] on input "text" at bounding box center [142, 155] width 80 height 16
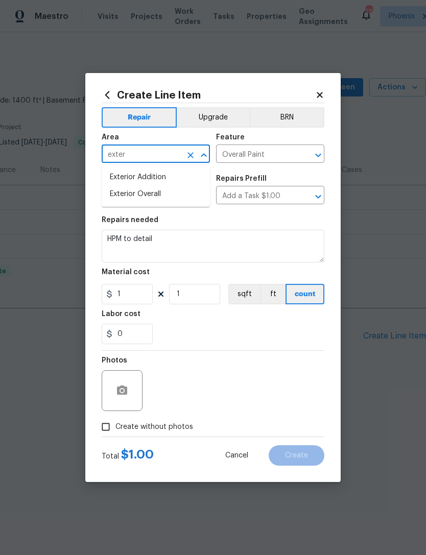
click at [154, 192] on li "Exterior Overall" at bounding box center [156, 194] width 108 height 17
type input "Exterior Overall"
click at [201, 343] on div "0" at bounding box center [213, 334] width 223 height 20
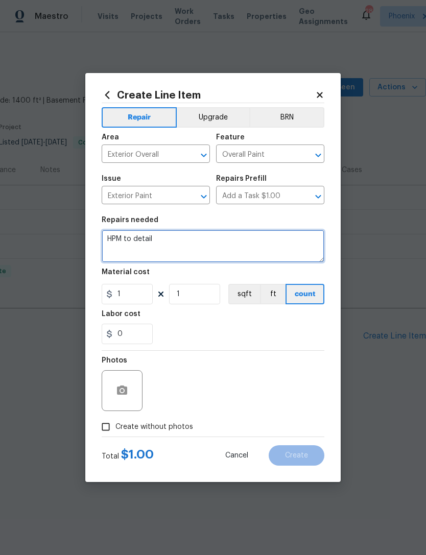
click at [192, 242] on textarea "HPM to detail" at bounding box center [213, 246] width 223 height 33
type textarea "H"
click at [123, 241] on textarea "Paint newly replaced wood" at bounding box center [213, 246] width 223 height 33
click at [242, 242] on textarea "Paint to match newly replaced [PERSON_NAME]" at bounding box center [213, 246] width 223 height 33
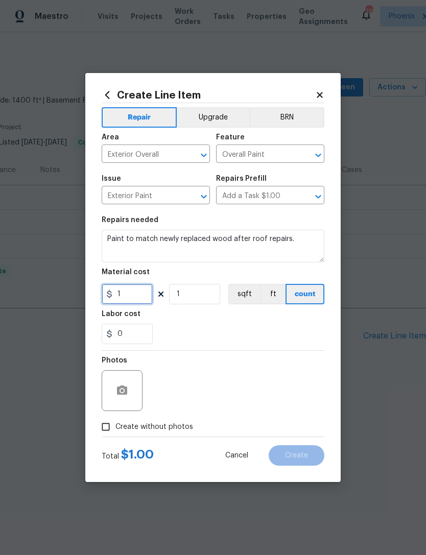
click at [144, 288] on input "1" at bounding box center [127, 294] width 51 height 20
click at [128, 373] on div at bounding box center [122, 390] width 41 height 41
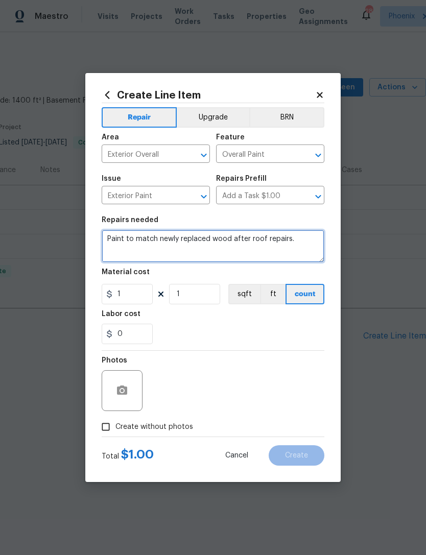
click at [304, 238] on textarea "Paint to match newly replaced wood after roof repairs." at bounding box center [213, 246] width 223 height 33
type textarea "Paint to match newly replaced wood after roof repairs. Exterior paint should be…"
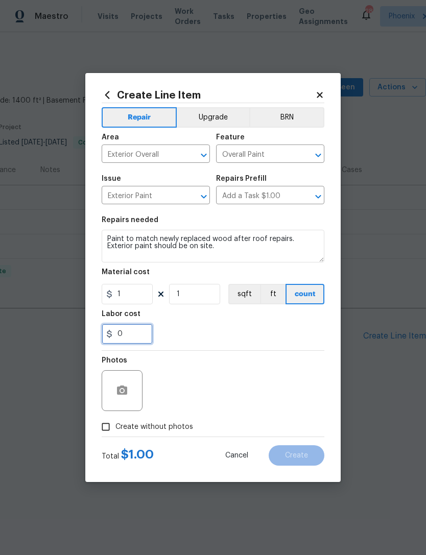
click at [141, 344] on input "0" at bounding box center [127, 334] width 51 height 20
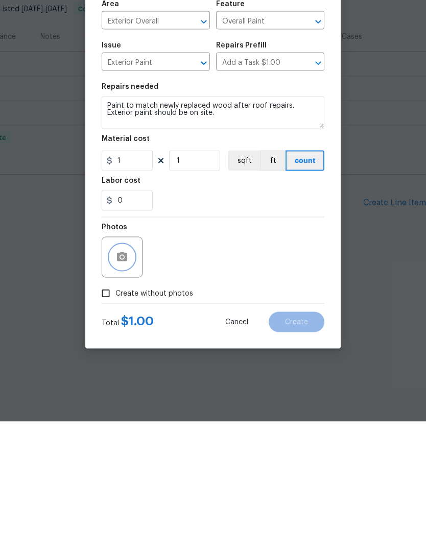
click at [121, 378] on button "button" at bounding box center [122, 390] width 25 height 25
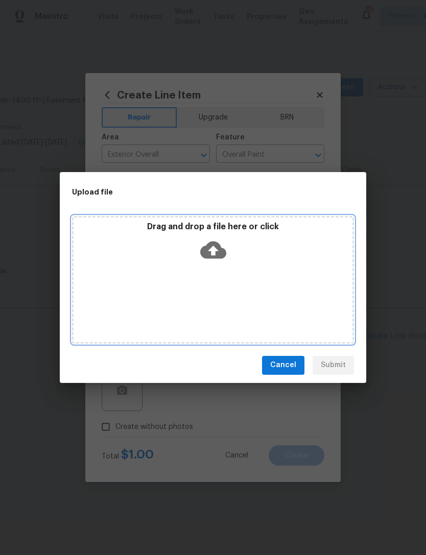
click at [211, 243] on icon at bounding box center [213, 249] width 26 height 17
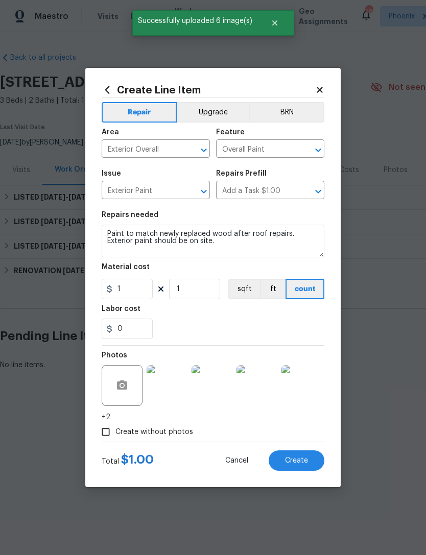
scroll to position [0, 151]
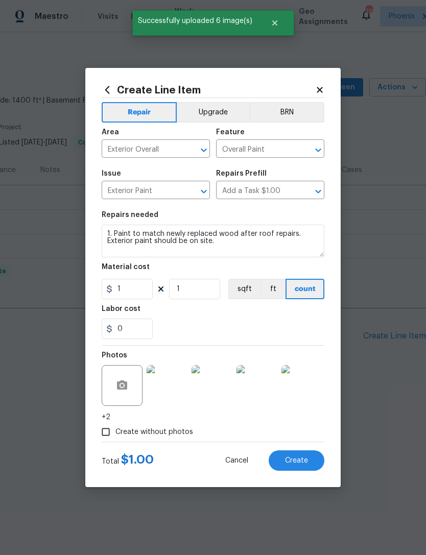
click at [272, 249] on textarea "1. Paint to match newly replaced wood after roof repairs. Exterior paint should…" at bounding box center [213, 241] width 223 height 33
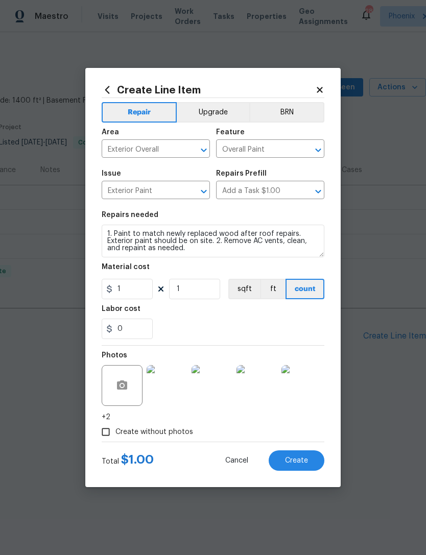
type textarea "1. Paint to match newly replaced wood after roof repairs. Exterior paint should…"
click at [207, 289] on input "1" at bounding box center [194, 289] width 51 height 20
click at [138, 290] on input "1" at bounding box center [127, 289] width 51 height 20
click at [251, 325] on div "0" at bounding box center [213, 329] width 223 height 20
click at [145, 290] on input "250" at bounding box center [127, 289] width 51 height 20
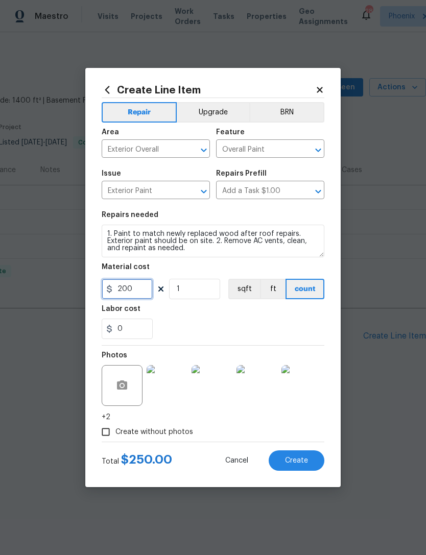
type input "200"
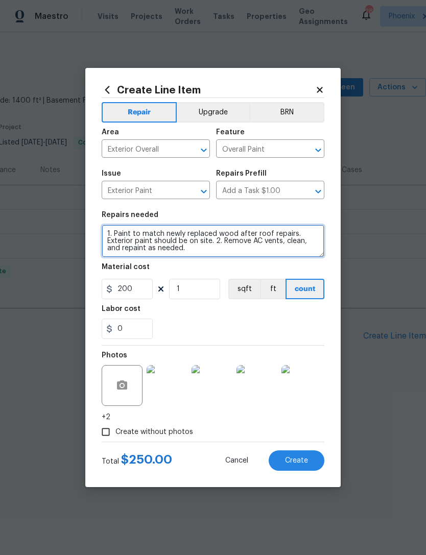
click at [226, 253] on textarea "1. Paint to match newly replaced wood after roof repairs. Exterior paint should…" at bounding box center [213, 241] width 223 height 33
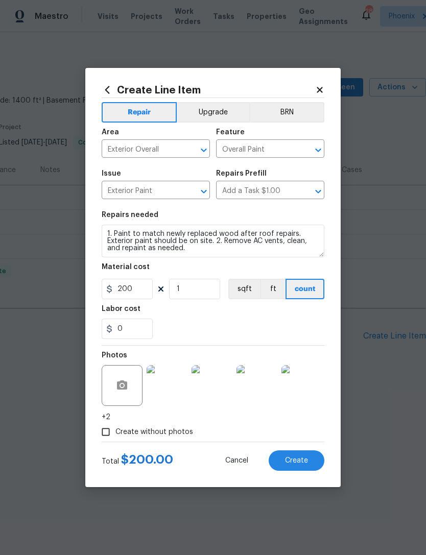
click at [302, 328] on div "0" at bounding box center [213, 329] width 223 height 20
click at [304, 458] on span "Create" at bounding box center [296, 461] width 23 height 8
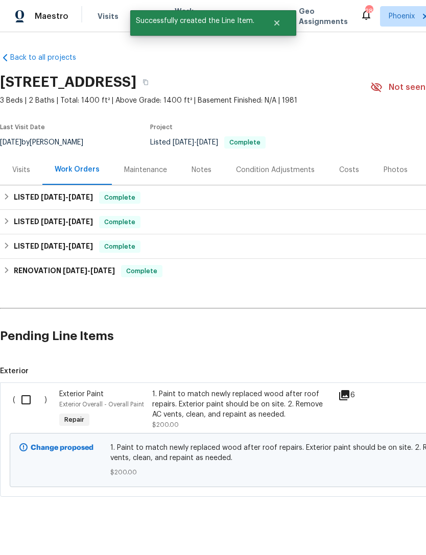
scroll to position [0, 0]
click at [29, 409] on input "checkbox" at bounding box center [29, 399] width 29 height 21
checkbox input "true"
click at [374, 531] on span "Create Work Order" at bounding box center [367, 529] width 68 height 13
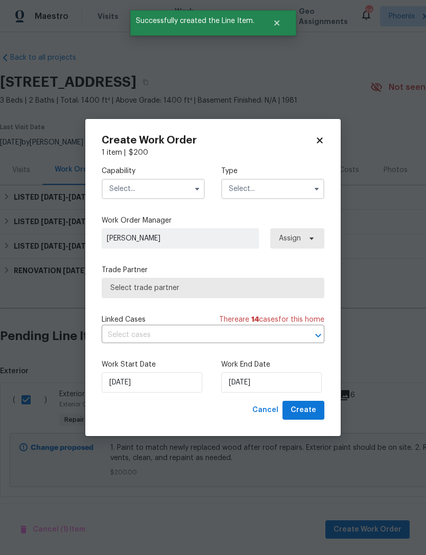
click at [177, 186] on input "text" at bounding box center [153, 189] width 103 height 20
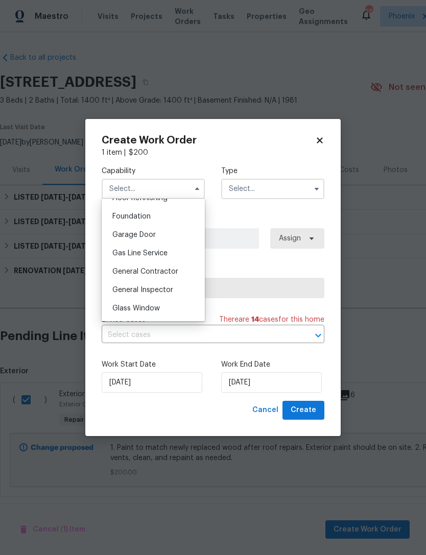
scroll to position [428, 0]
click at [157, 271] on span "General Contractor" at bounding box center [145, 269] width 66 height 7
type input "General Contractor"
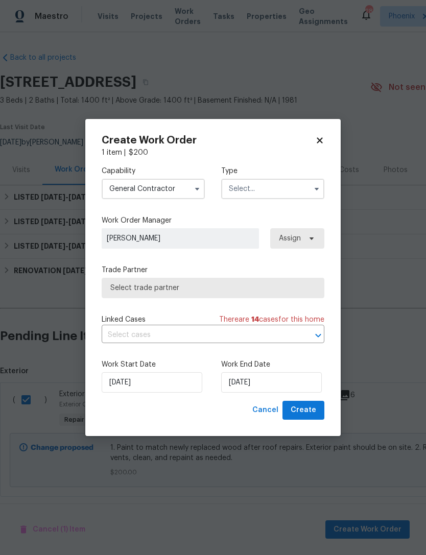
click at [302, 190] on input "text" at bounding box center [272, 189] width 103 height 20
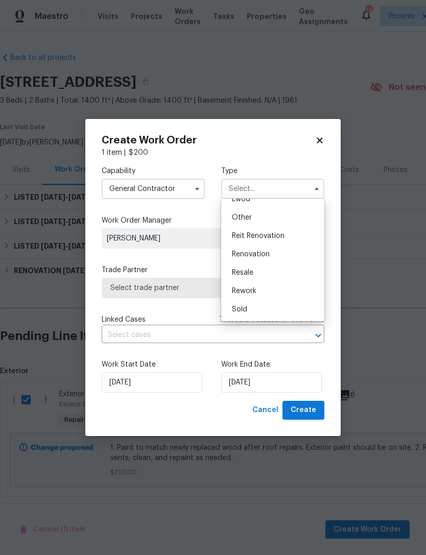
scroll to position [121, 0]
click at [253, 253] on span "Renovation" at bounding box center [251, 254] width 38 height 7
type input "Renovation"
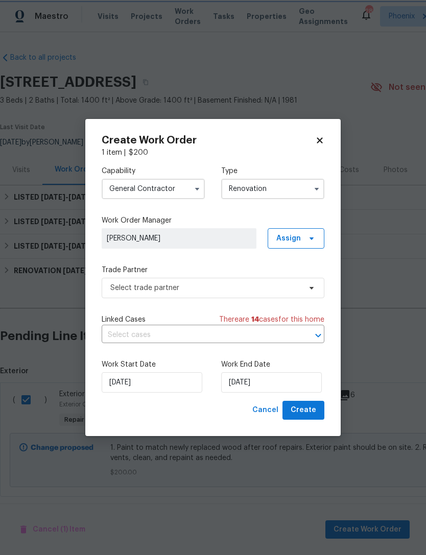
scroll to position [0, 0]
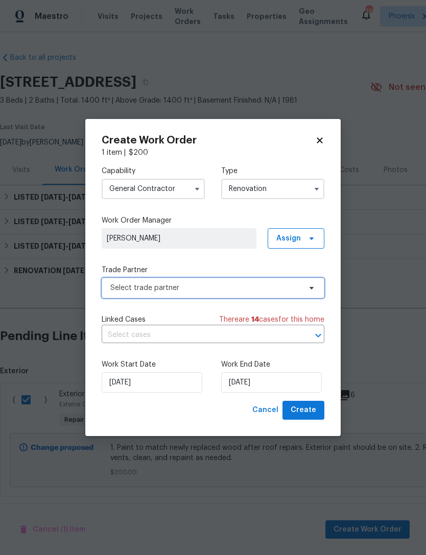
click at [213, 295] on span "Select trade partner" at bounding box center [213, 288] width 223 height 20
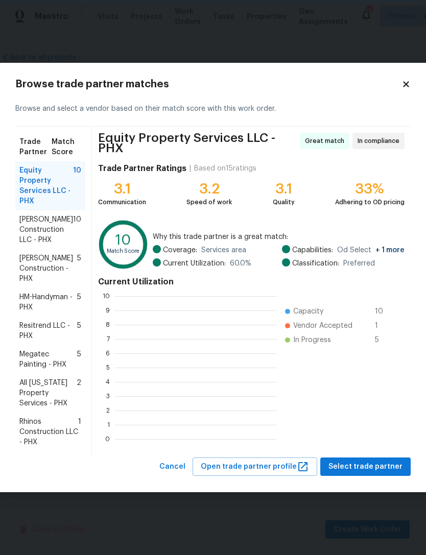
scroll to position [1, 1]
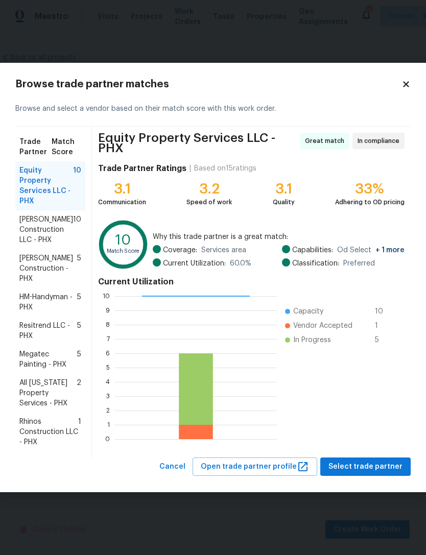
click at [48, 437] on span "Rhinos Construction LLC - PHX" at bounding box center [48, 432] width 59 height 31
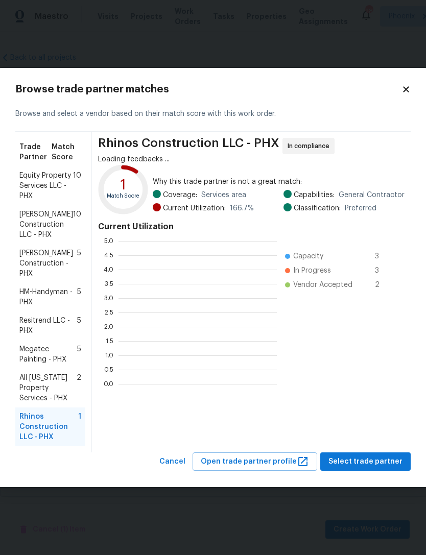
scroll to position [143, 158]
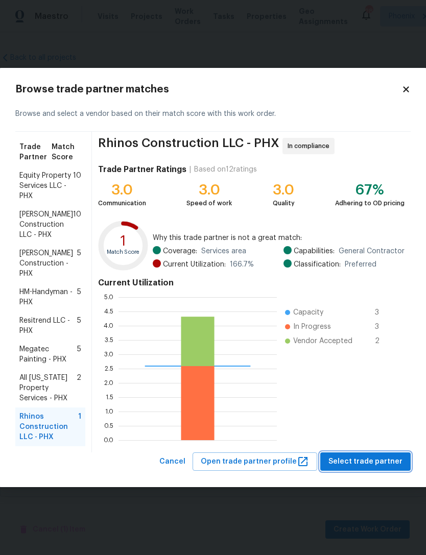
click at [368, 466] on span "Select trade partner" at bounding box center [365, 461] width 74 height 13
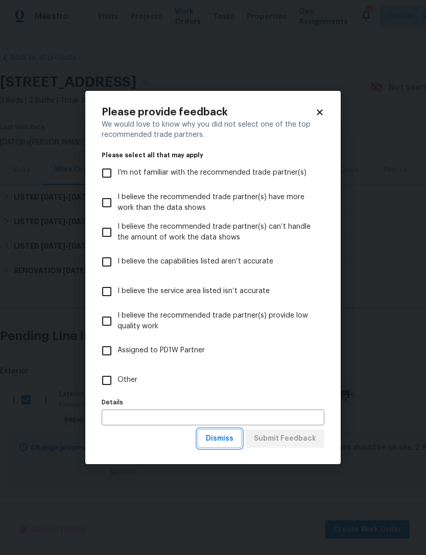
click at [218, 438] on span "Dismiss" at bounding box center [220, 438] width 28 height 13
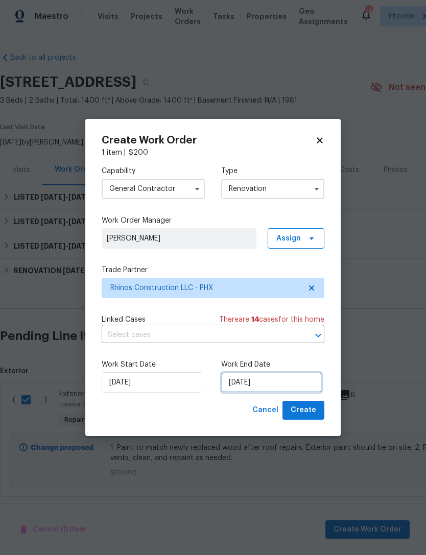
click at [284, 388] on input "9/17/2025" at bounding box center [271, 382] width 101 height 20
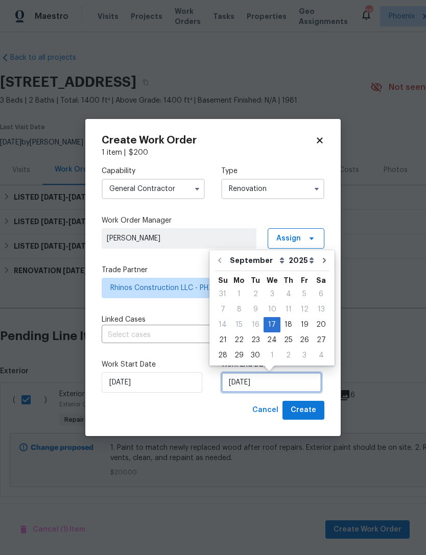
scroll to position [19, 0]
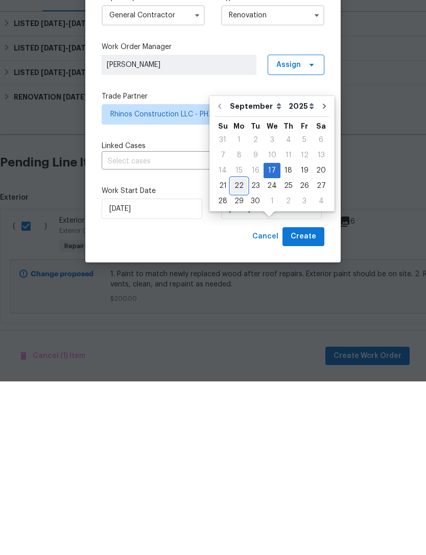
click at [237, 352] on div "22" at bounding box center [239, 359] width 16 height 14
type input "9/22/2025"
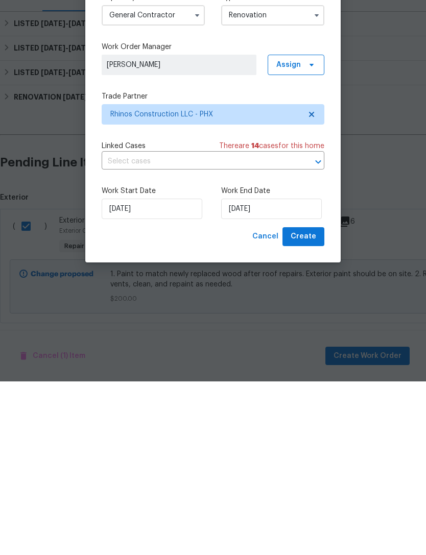
scroll to position [21, 0]
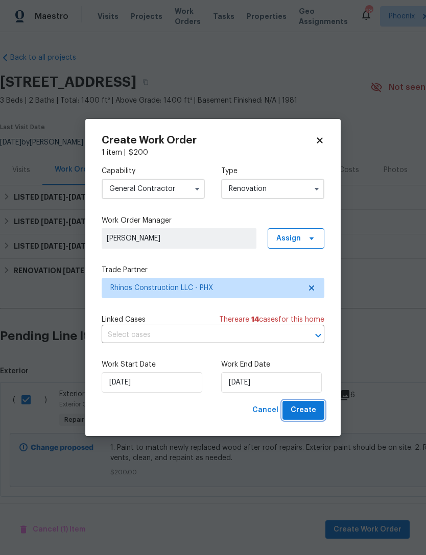
click at [316, 411] on button "Create" at bounding box center [303, 410] width 42 height 19
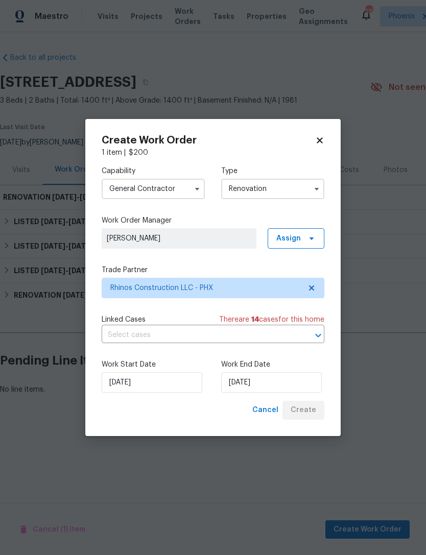
scroll to position [0, 0]
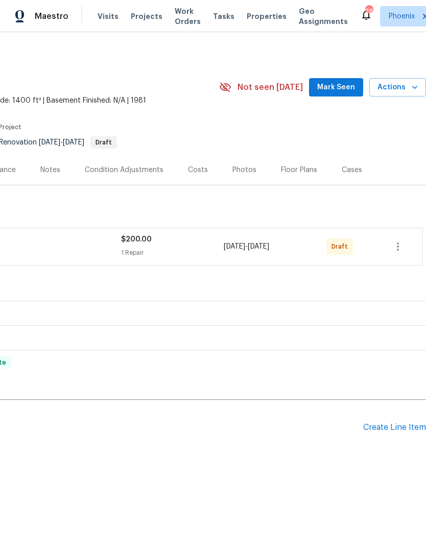
scroll to position [0, 151]
click at [400, 253] on icon "button" at bounding box center [398, 246] width 12 height 12
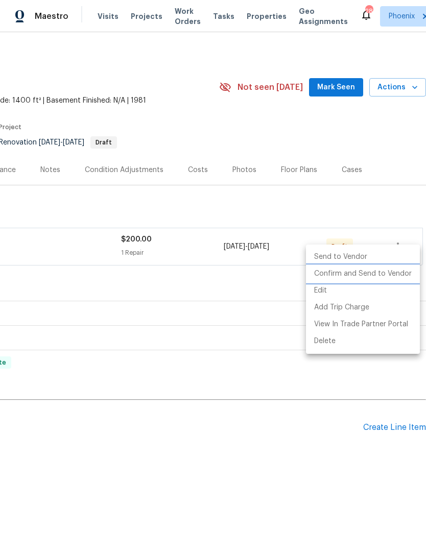
click at [398, 276] on li "Confirm and Send to Vendor" at bounding box center [363, 273] width 114 height 17
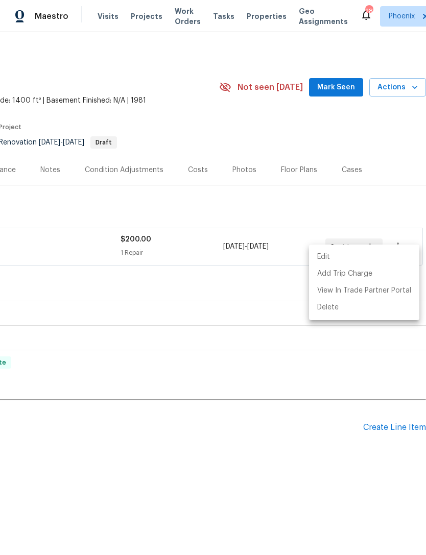
click at [307, 363] on div at bounding box center [213, 277] width 426 height 555
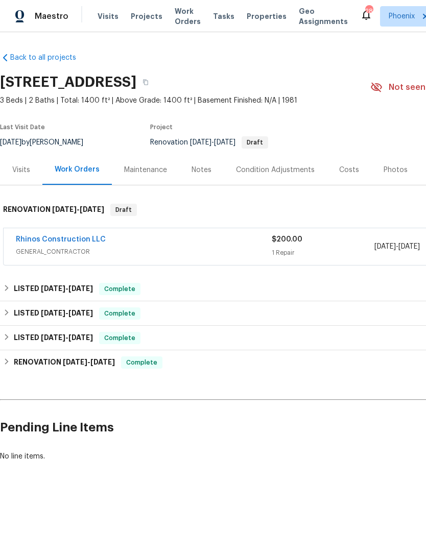
scroll to position [0, 0]
click at [178, 2] on div "Maestro Visits Projects Work Orders Tasks Properties Geo Assignments 28 Phoenix…" at bounding box center [213, 16] width 426 height 32
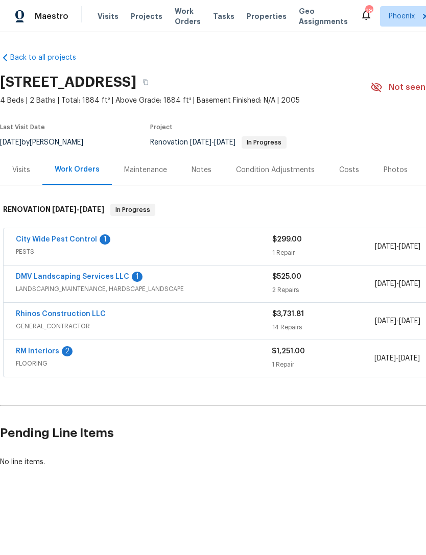
click at [74, 243] on link "City Wide Pest Control" at bounding box center [56, 239] width 81 height 7
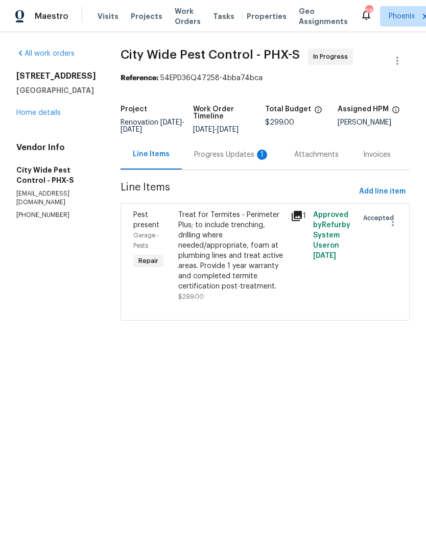
click at [242, 160] on div "Progress Updates 1" at bounding box center [232, 155] width 76 height 10
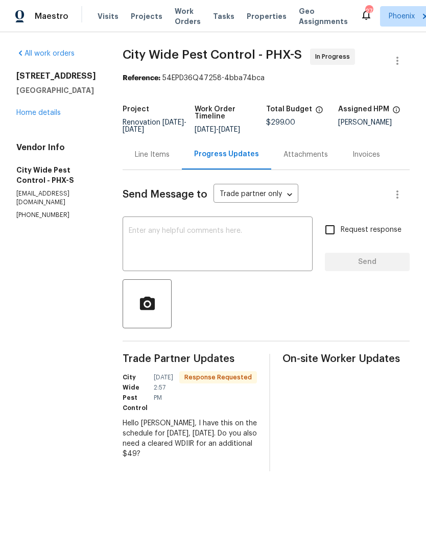
click at [218, 251] on textarea at bounding box center [218, 245] width 178 height 36
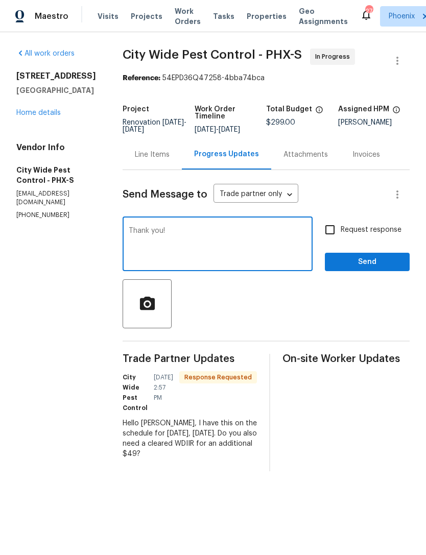
type textarea "Thank you!"
click at [393, 268] on span "Send" at bounding box center [367, 262] width 68 height 13
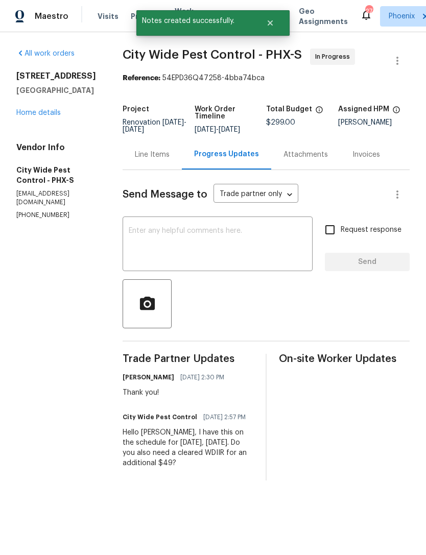
click at [46, 116] on link "Home details" at bounding box center [38, 112] width 44 height 7
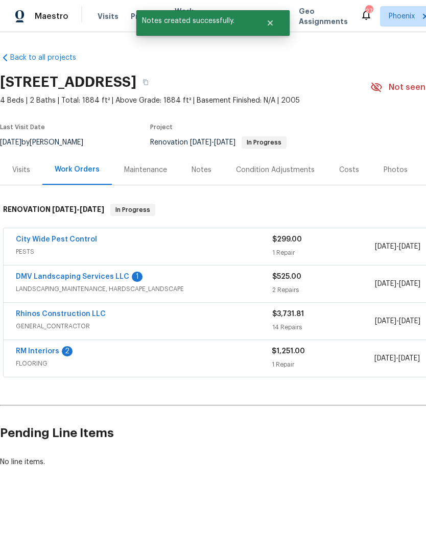
click at [112, 280] on link "DMV Landscaping Services LLC" at bounding box center [72, 276] width 113 height 7
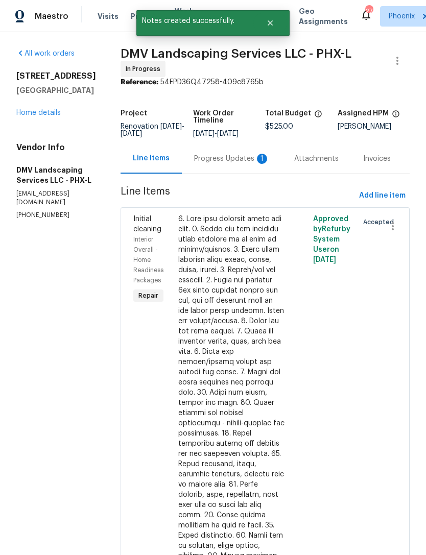
click at [240, 164] on div "Progress Updates 1" at bounding box center [232, 159] width 76 height 10
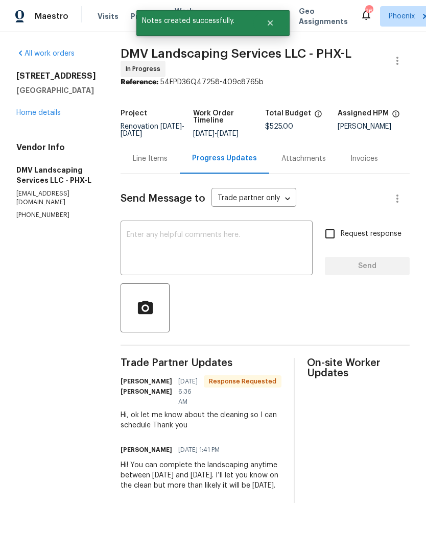
click at [202, 244] on textarea at bounding box center [217, 249] width 180 height 36
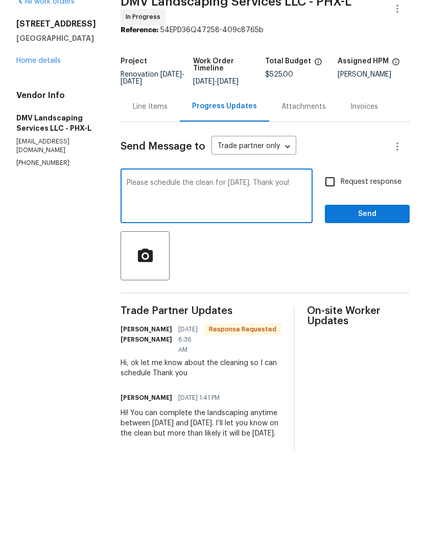
type textarea "Please schedule the clean for Tuesday. Thank you!"
click at [390, 260] on span "Send" at bounding box center [367, 266] width 68 height 13
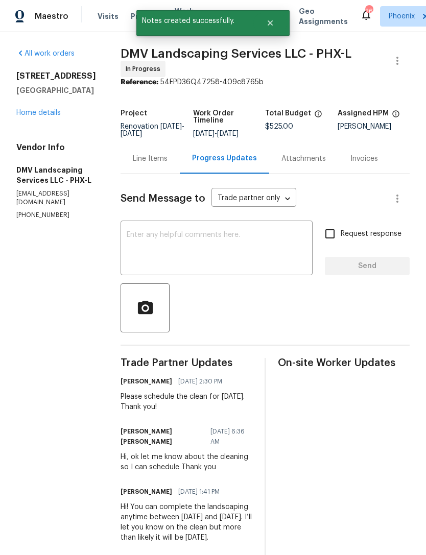
click at [51, 116] on link "Home details" at bounding box center [38, 112] width 44 height 7
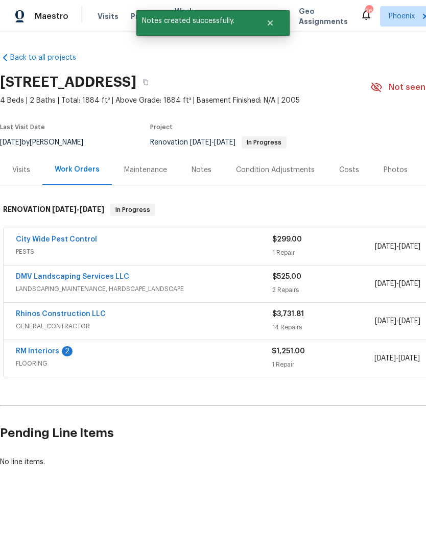
click at [62, 356] on div "2" at bounding box center [67, 351] width 11 height 10
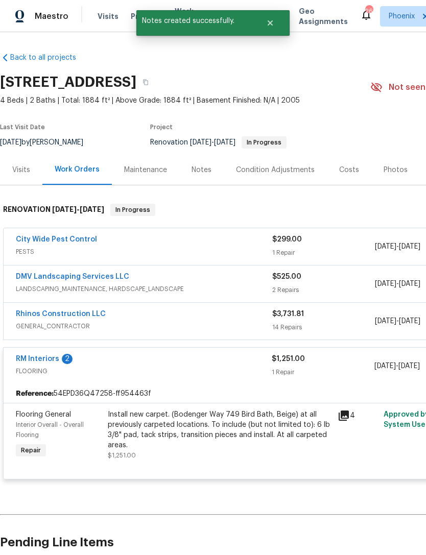
click at [56, 362] on link "RM Interiors" at bounding box center [37, 358] width 43 height 7
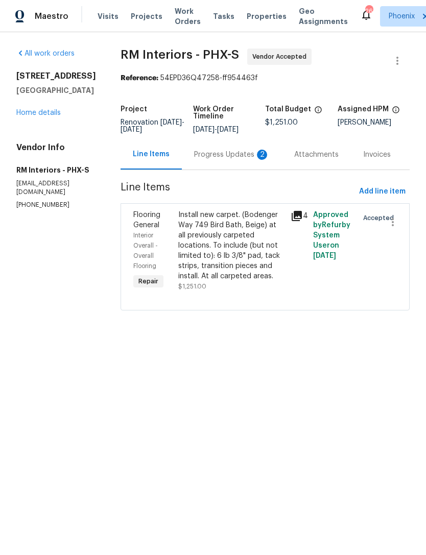
click at [244, 169] on div "Progress Updates 2" at bounding box center [232, 154] width 100 height 30
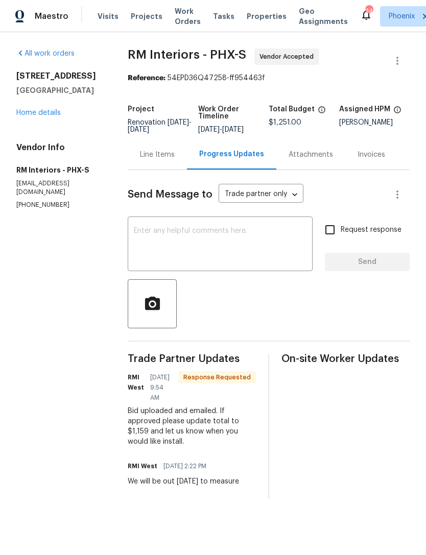
click at [251, 263] on textarea at bounding box center [220, 245] width 173 height 36
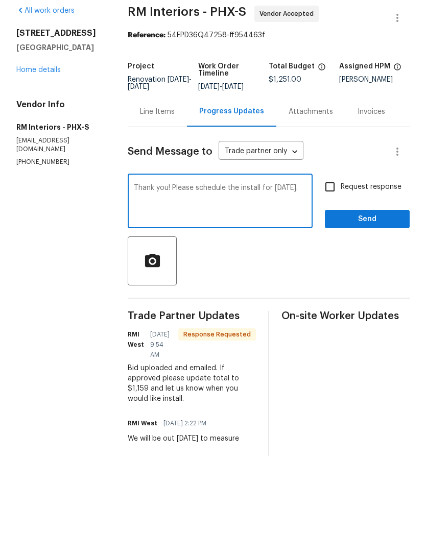
type textarea "Thank you! Please schedule the install for Monday."
click at [386, 253] on button "Send" at bounding box center [367, 262] width 85 height 19
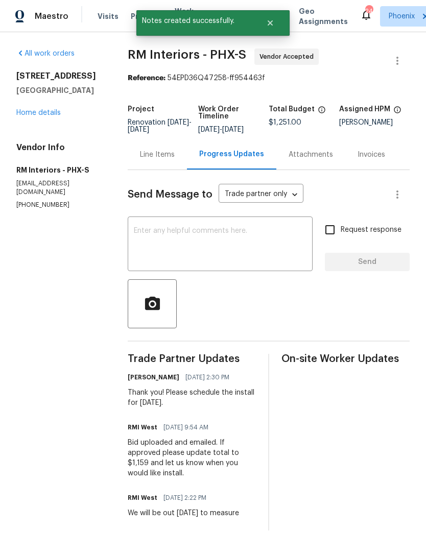
click at [47, 116] on link "Home details" at bounding box center [38, 112] width 44 height 7
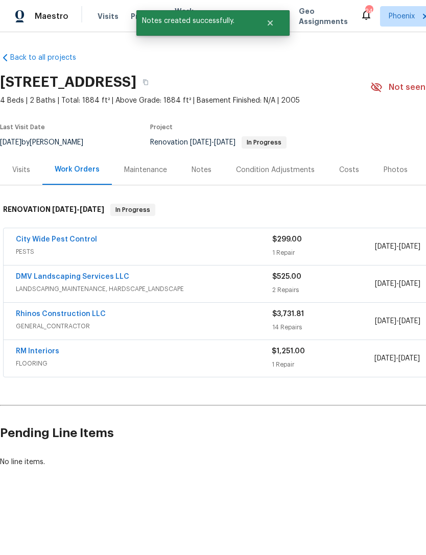
click at [26, 175] on div "Visits" at bounding box center [21, 170] width 18 height 10
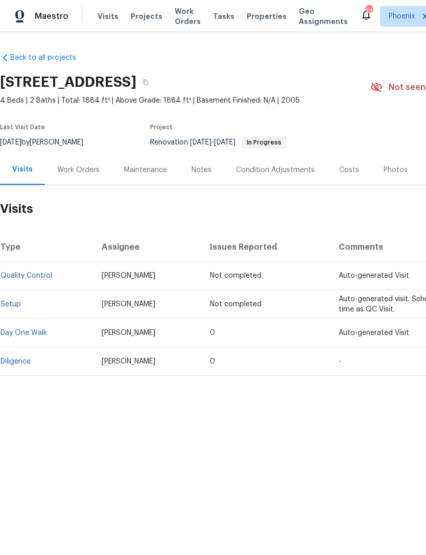
click at [89, 175] on div "Work Orders" at bounding box center [78, 170] width 42 height 10
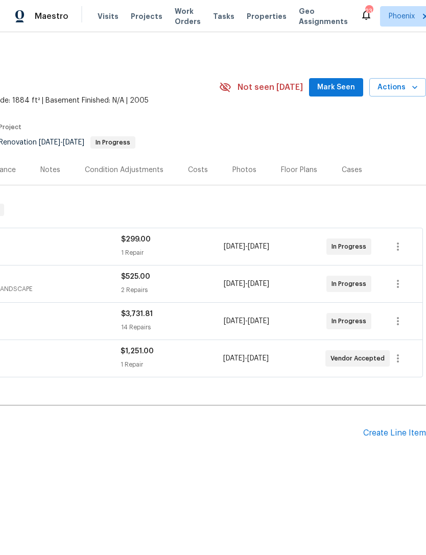
scroll to position [0, 151]
click at [338, 94] on span "Mark Seen" at bounding box center [336, 87] width 38 height 13
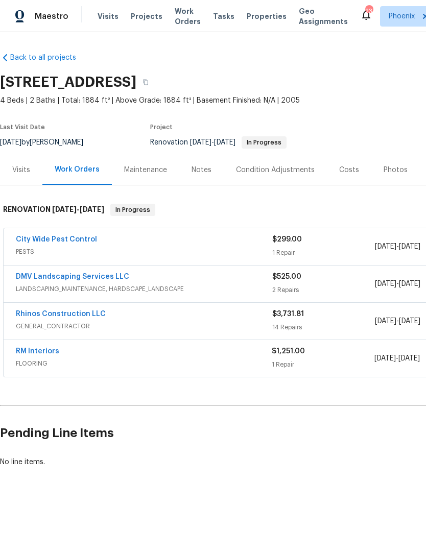
scroll to position [0, 0]
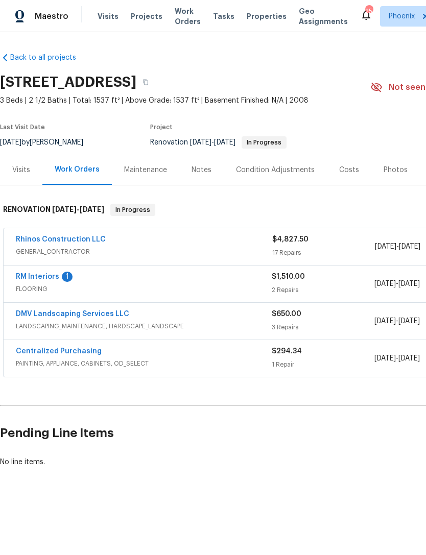
click at [59, 282] on div "RM Interiors 1" at bounding box center [144, 278] width 256 height 12
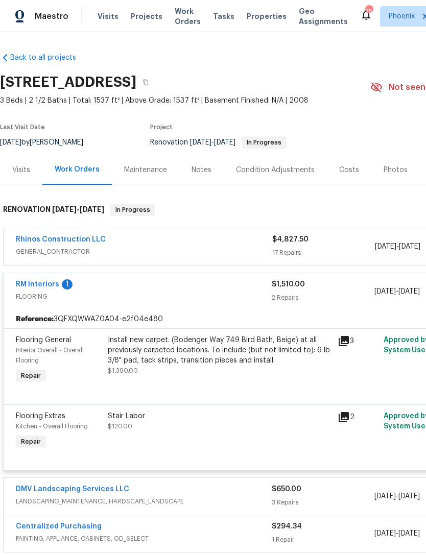
click at [57, 288] on link "RM Interiors" at bounding box center [37, 284] width 43 height 7
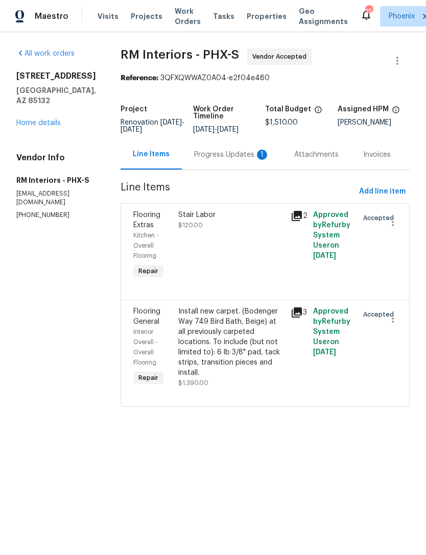
click at [225, 157] on div "Progress Updates 1" at bounding box center [232, 154] width 100 height 30
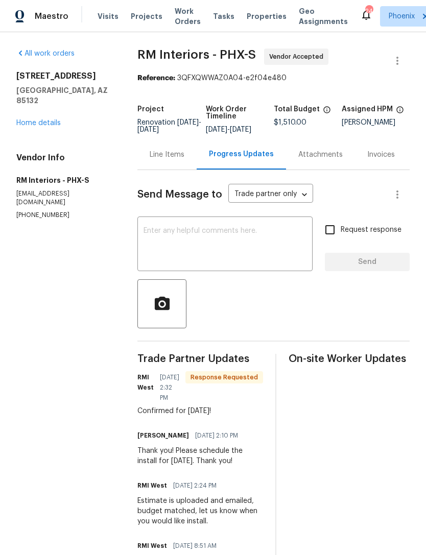
click at [228, 261] on textarea at bounding box center [224, 245] width 163 height 36
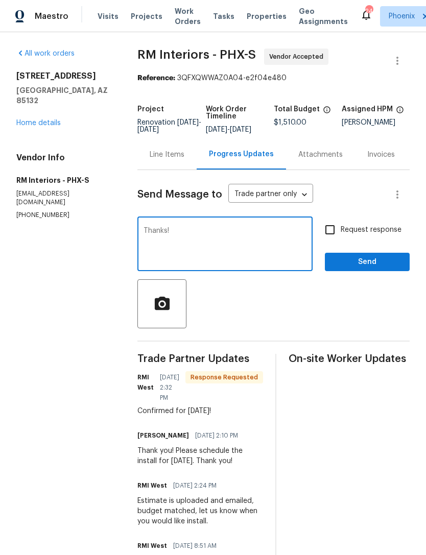
type textarea "Thanks!"
click at [400, 268] on span "Send" at bounding box center [367, 262] width 68 height 13
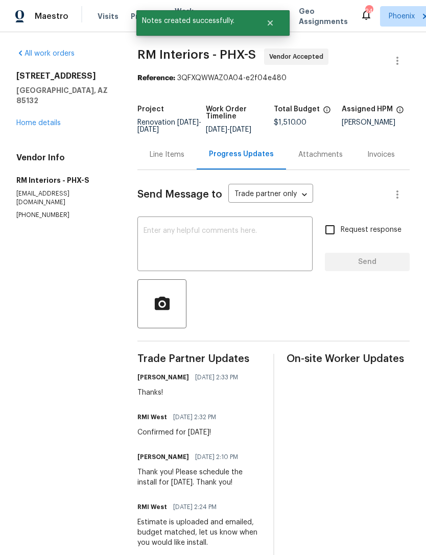
click at [54, 126] on link "Home details" at bounding box center [38, 122] width 44 height 7
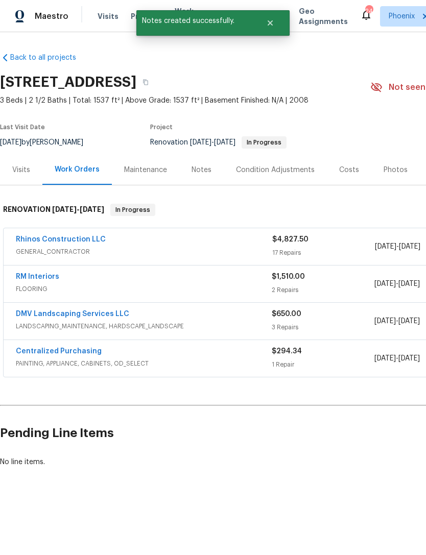
click at [203, 173] on div "Notes" at bounding box center [201, 170] width 44 height 30
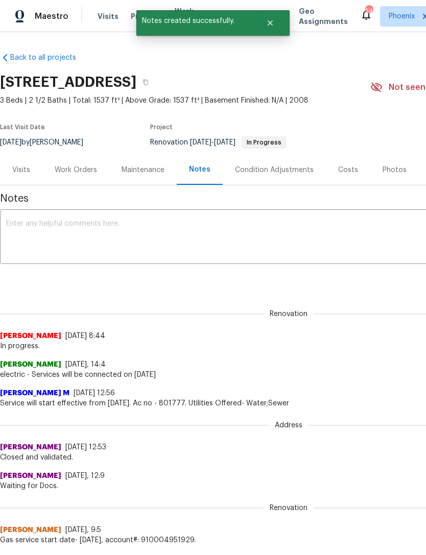
click at [166, 236] on textarea at bounding box center [288, 238] width 565 height 36
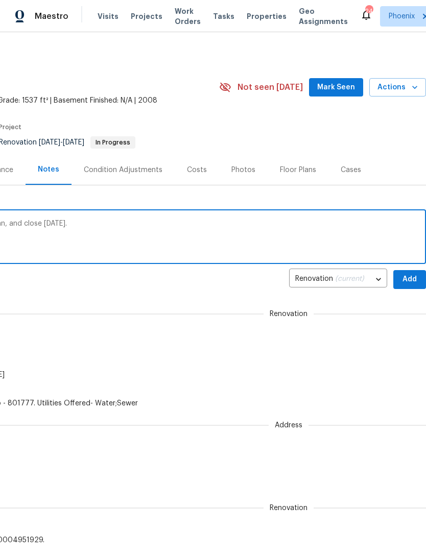
scroll to position [0, 151]
type textarea "Flooring install is scheduled for Friday, clean, and close Monday."
click at [405, 286] on span "Add" at bounding box center [409, 279] width 16 height 13
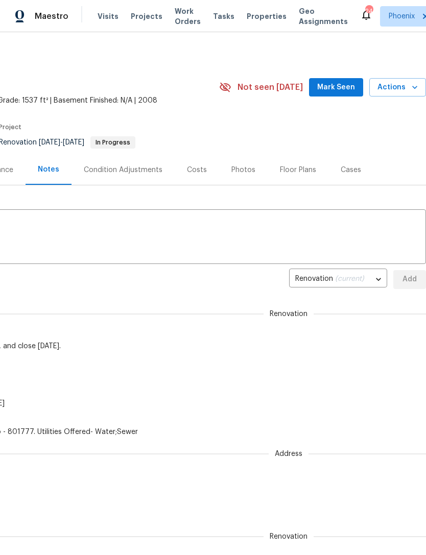
click at [352, 94] on span "Mark Seen" at bounding box center [336, 87] width 38 height 13
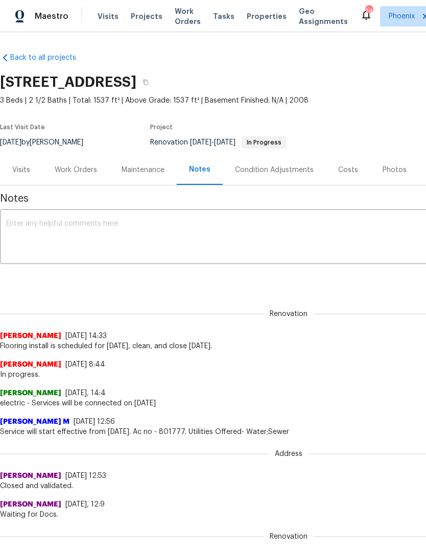
scroll to position [0, 0]
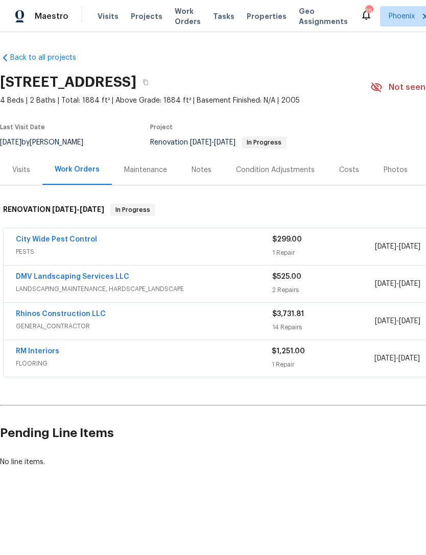
click at [202, 175] on div "Notes" at bounding box center [201, 170] width 20 height 10
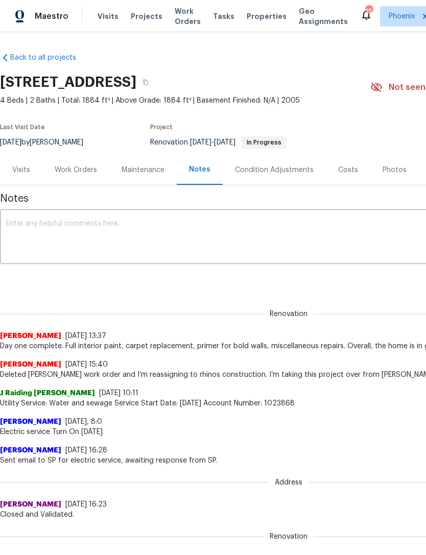
click at [128, 241] on textarea at bounding box center [288, 238] width 565 height 36
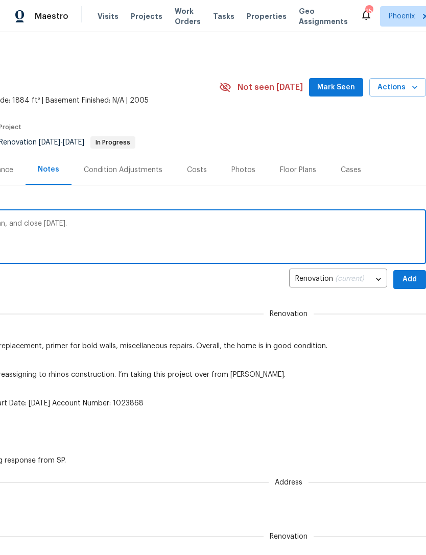
scroll to position [0, 151]
type textarea "Flooring install is scheduled for Monday, clean, and close Tuesday."
click at [410, 286] on span "Add" at bounding box center [409, 279] width 16 height 13
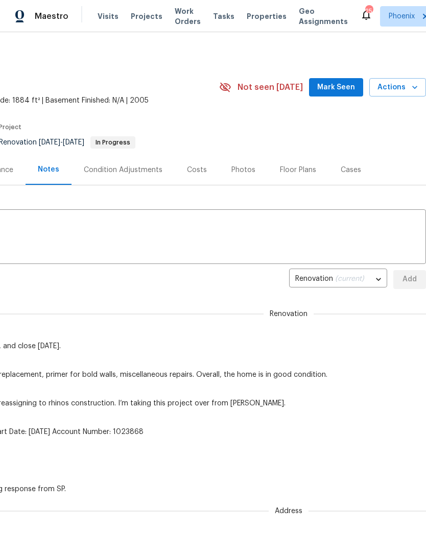
click at [347, 94] on span "Mark Seen" at bounding box center [336, 87] width 38 height 13
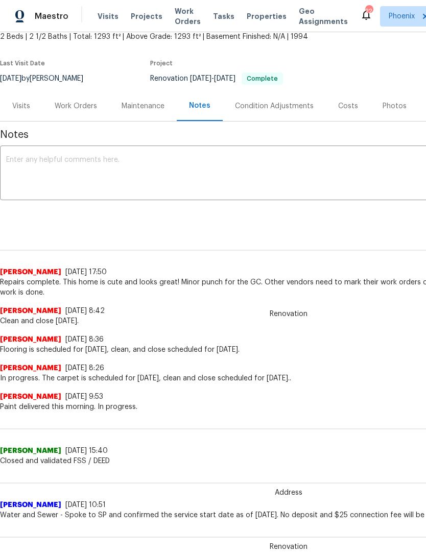
scroll to position [64, 0]
click at [83, 111] on div "Work Orders" at bounding box center [76, 106] width 42 height 10
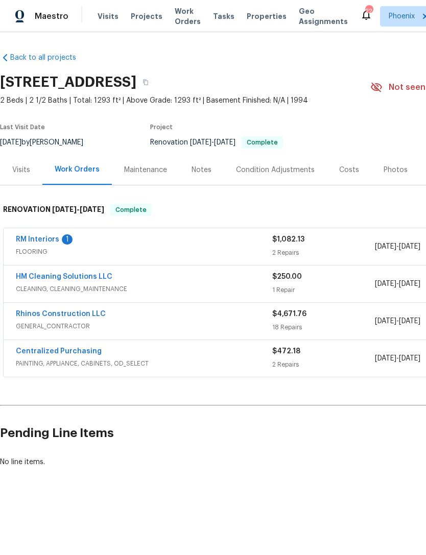
click at [49, 243] on link "RM Interiors" at bounding box center [37, 239] width 43 height 7
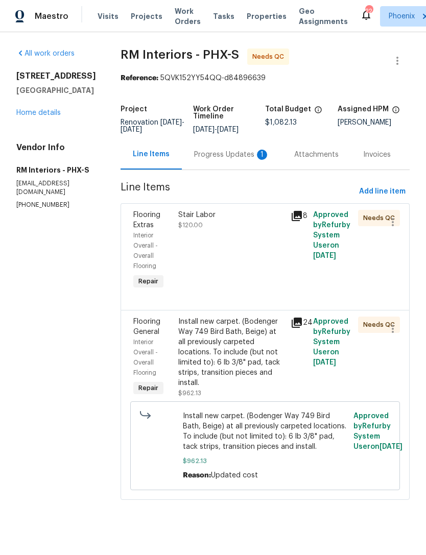
click at [239, 169] on div "Progress Updates 1" at bounding box center [232, 154] width 100 height 30
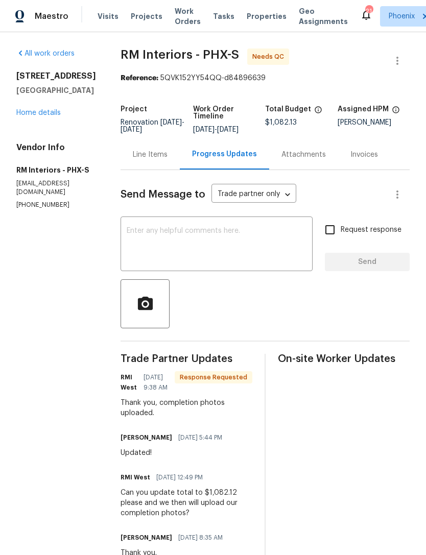
click at [152, 160] on div "Line Items" at bounding box center [150, 155] width 35 height 10
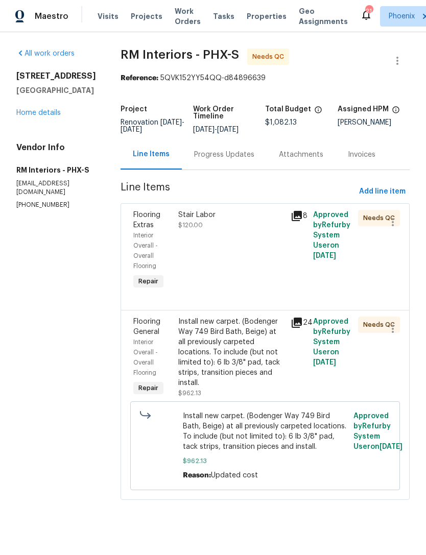
click at [263, 273] on div "Stair Labor $120.00" at bounding box center [231, 251] width 112 height 88
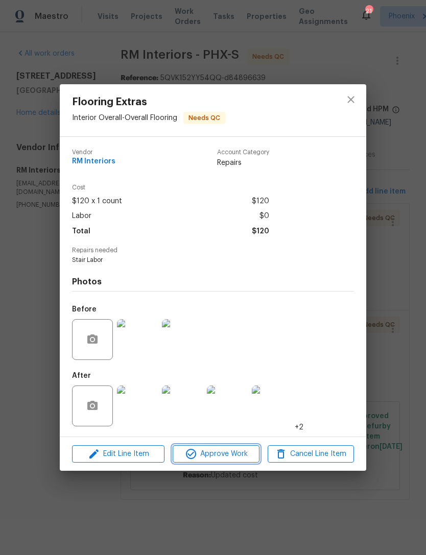
click at [227, 458] on span "Approve Work" at bounding box center [216, 454] width 80 height 13
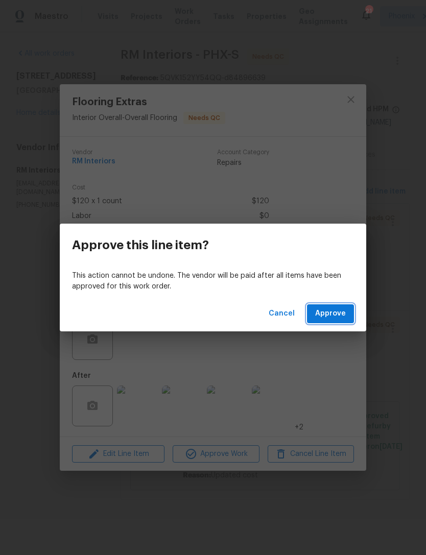
click at [345, 321] on button "Approve" at bounding box center [330, 313] width 47 height 19
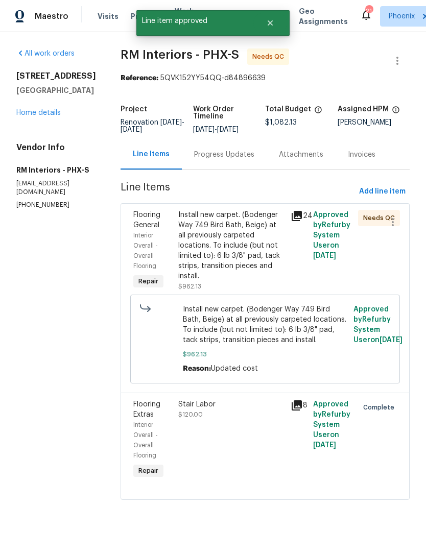
click at [284, 260] on div "Install new carpet. (Bodenger Way 749 Bird Bath, Beige) at all previously carpe…" at bounding box center [231, 251] width 112 height 88
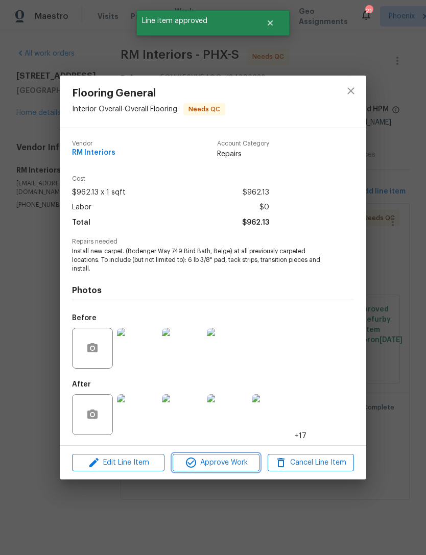
click at [224, 463] on span "Approve Work" at bounding box center [216, 462] width 80 height 13
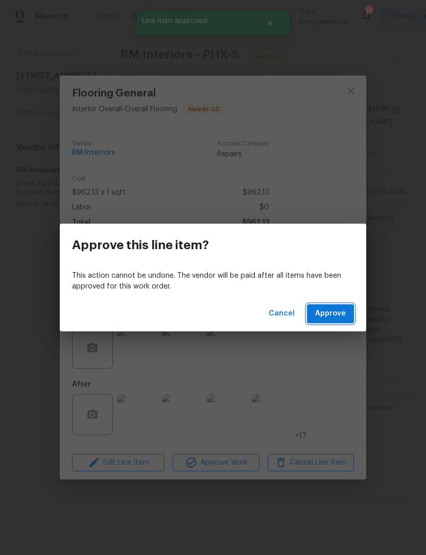
click at [338, 316] on span "Approve" at bounding box center [330, 313] width 31 height 13
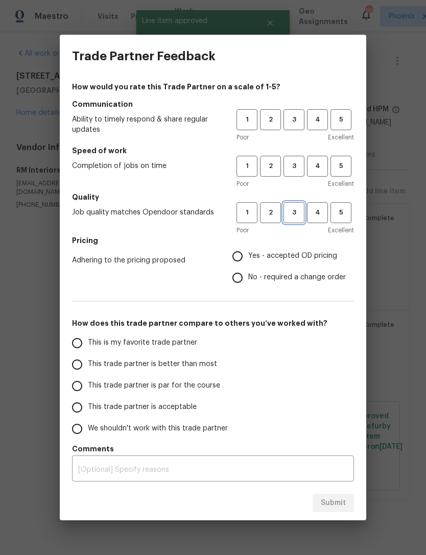
click at [290, 215] on span "3" at bounding box center [293, 213] width 19 height 12
click at [297, 173] on button "3" at bounding box center [293, 166] width 21 height 21
click at [290, 113] on button "3" at bounding box center [293, 119] width 21 height 21
click at [238, 259] on input "Yes - accepted OD pricing" at bounding box center [237, 256] width 21 height 21
radio input "true"
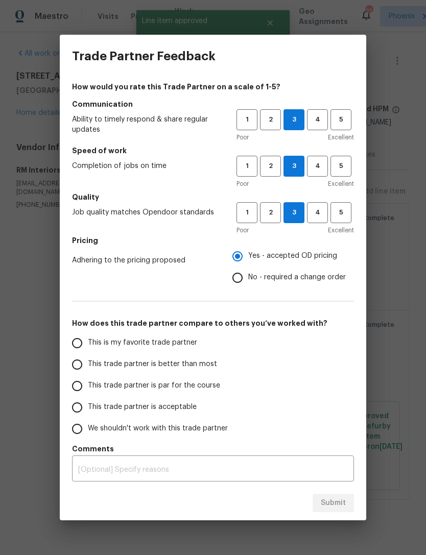
click at [75, 344] on input "This is my favorite trade partner" at bounding box center [76, 342] width 21 height 21
click at [344, 504] on span "Submit" at bounding box center [333, 503] width 25 height 13
radio input "true"
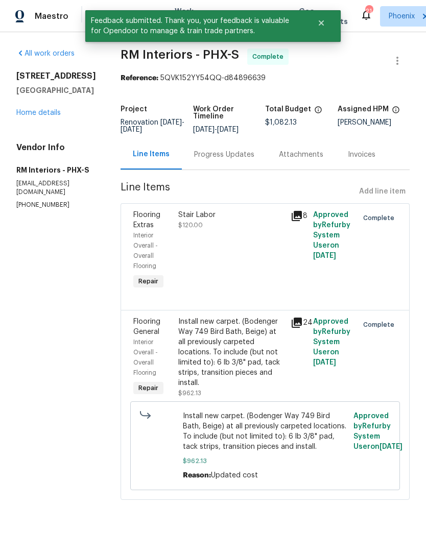
click at [59, 118] on div "500 N Roosevelt Ave Unit 16 Chandler, AZ 85226 Home details" at bounding box center [56, 94] width 80 height 47
click at [63, 118] on div "500 N Roosevelt Ave Unit 16 Chandler, AZ 85226 Home details" at bounding box center [56, 94] width 80 height 47
click at [55, 116] on link "Home details" at bounding box center [38, 112] width 44 height 7
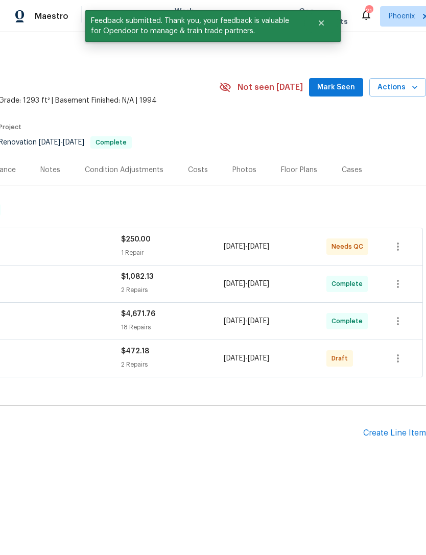
scroll to position [0, 151]
click at [345, 94] on span "Mark Seen" at bounding box center [336, 87] width 38 height 13
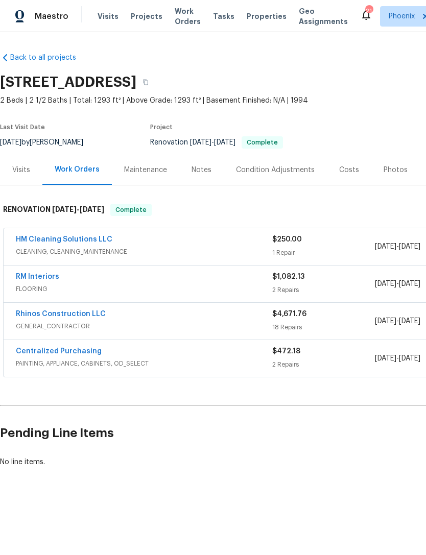
scroll to position [0, 0]
click at [91, 243] on link "HM Cleaning Solutions LLC" at bounding box center [64, 239] width 96 height 7
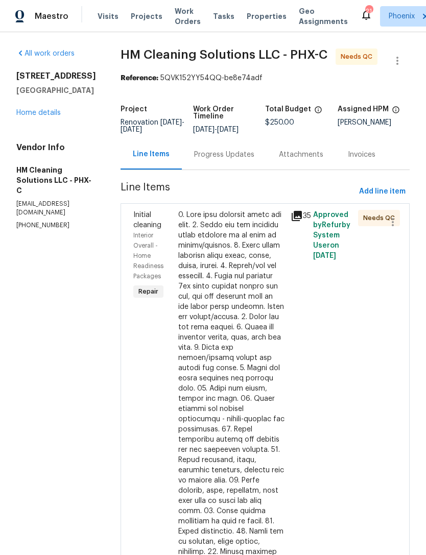
click at [241, 160] on div "Progress Updates" at bounding box center [224, 155] width 60 height 10
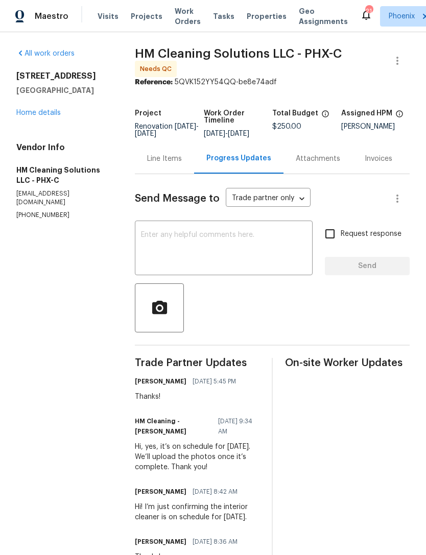
click at [178, 164] on div "Line Items" at bounding box center [164, 159] width 35 height 10
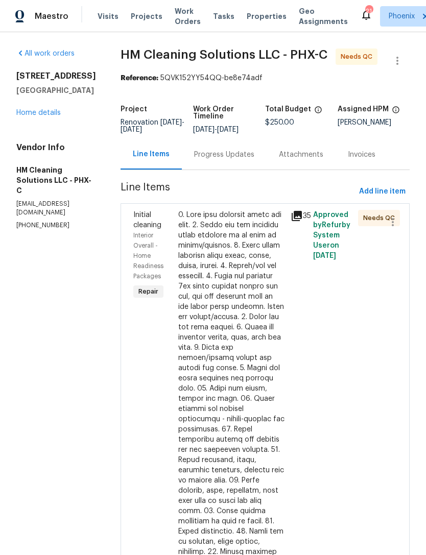
click at [170, 351] on div "Initial cleaning Interior Overall - Home Readiness Packages Repair" at bounding box center [152, 460] width 45 height 506
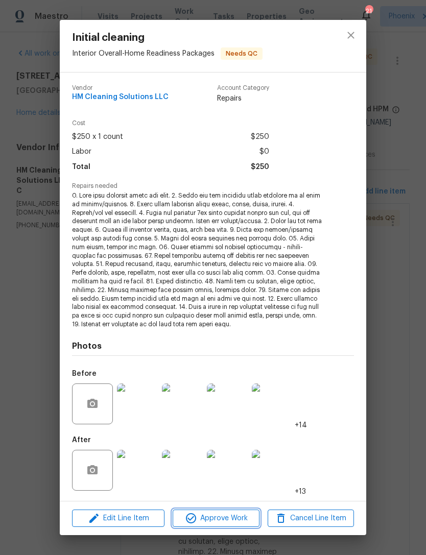
click at [231, 519] on span "Approve Work" at bounding box center [216, 518] width 80 height 13
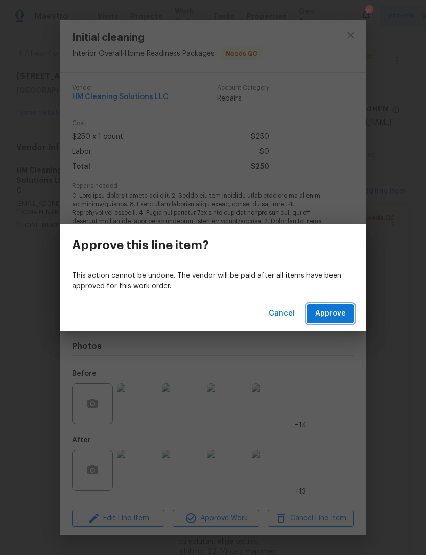
click at [352, 311] on button "Approve" at bounding box center [330, 313] width 47 height 19
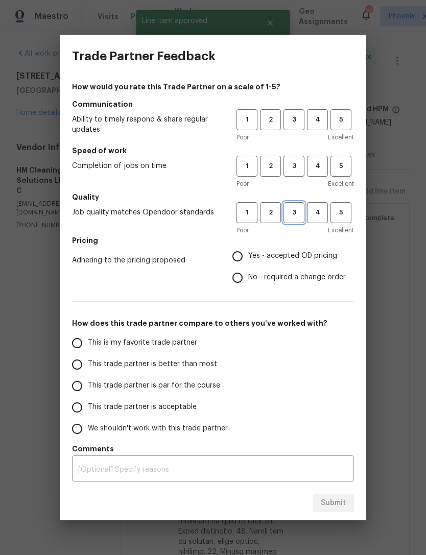
click at [294, 219] on button "3" at bounding box center [293, 212] width 21 height 21
click at [297, 173] on button "3" at bounding box center [293, 166] width 21 height 21
click at [298, 116] on span "3" at bounding box center [293, 120] width 19 height 12
click at [241, 264] on input "Yes - accepted OD pricing" at bounding box center [237, 256] width 21 height 21
radio input "true"
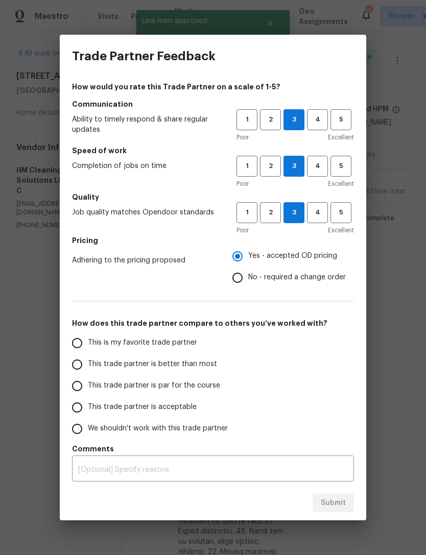
click at [80, 366] on input "This trade partner is better than most" at bounding box center [76, 364] width 21 height 21
click at [338, 501] on span "Submit" at bounding box center [333, 503] width 25 height 13
radio input "true"
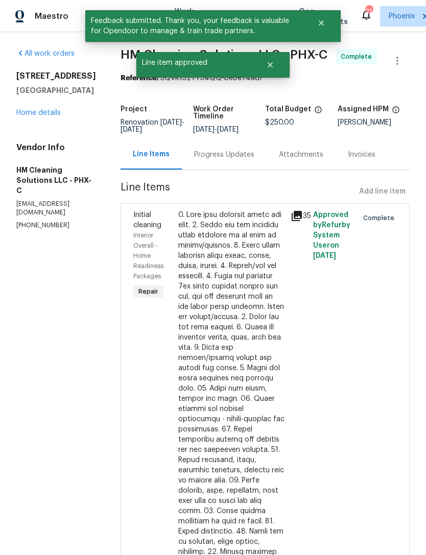
click at [59, 116] on link "Home details" at bounding box center [38, 112] width 44 height 7
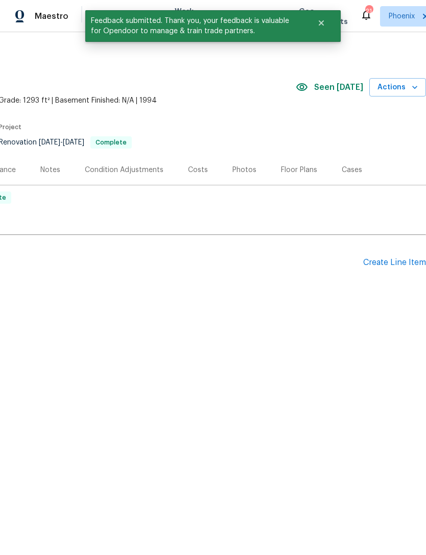
scroll to position [0, 151]
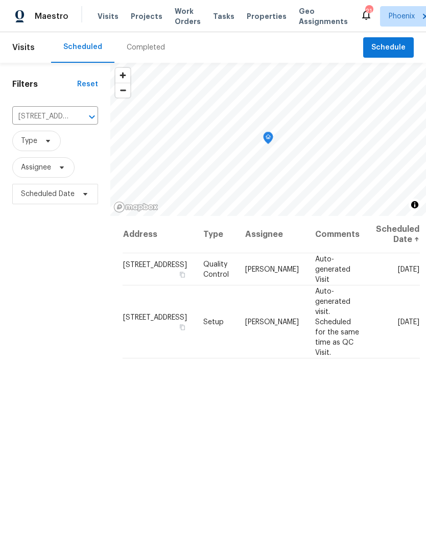
click at [82, 122] on icon "Clear" at bounding box center [79, 117] width 10 height 10
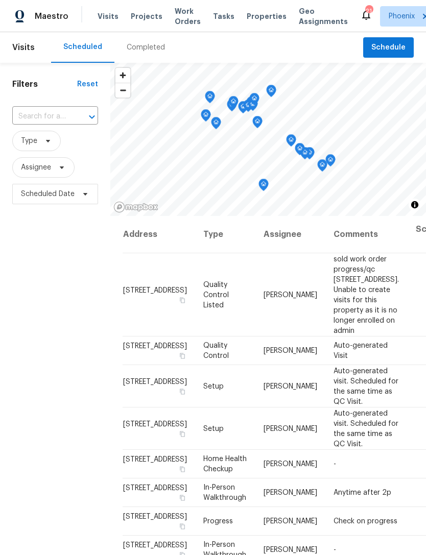
click at [41, 125] on input "text" at bounding box center [40, 117] width 57 height 16
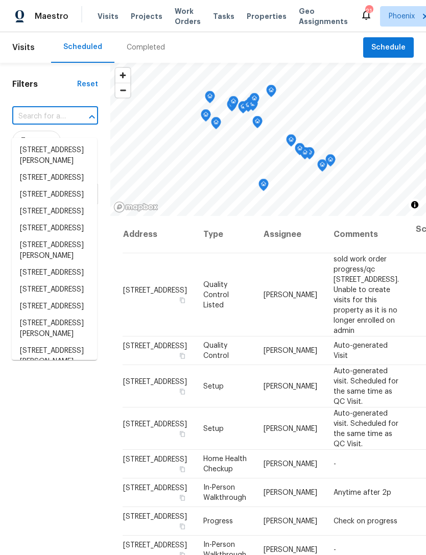
click at [35, 124] on input "text" at bounding box center [40, 117] width 57 height 16
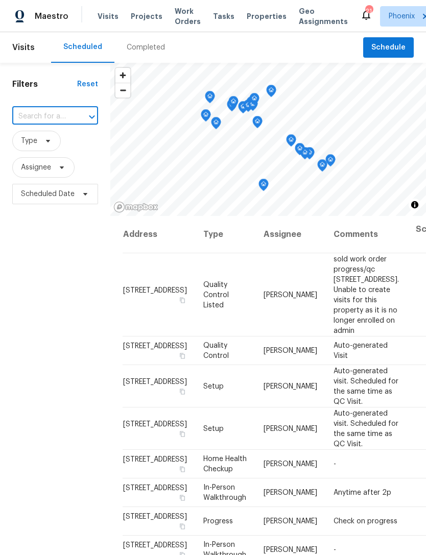
paste input "[STREET_ADDRESS]"
type input "[STREET_ADDRESS]"
click at [45, 150] on li "[STREET_ADDRESS]" at bounding box center [54, 150] width 85 height 17
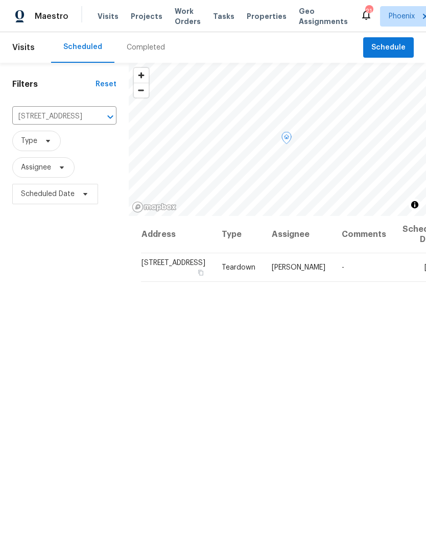
click at [0, 0] on icon at bounding box center [0, 0] width 0 height 0
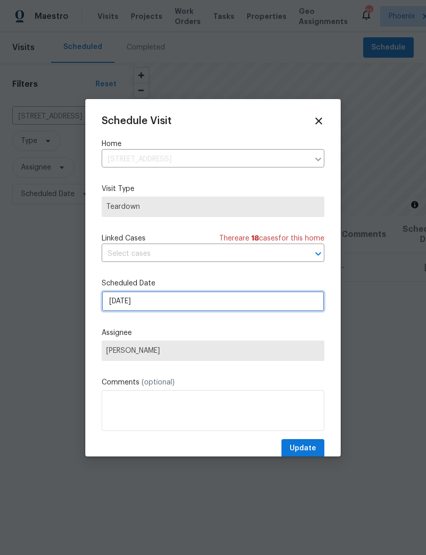
click at [201, 301] on input "[DATE]" at bounding box center [213, 301] width 223 height 20
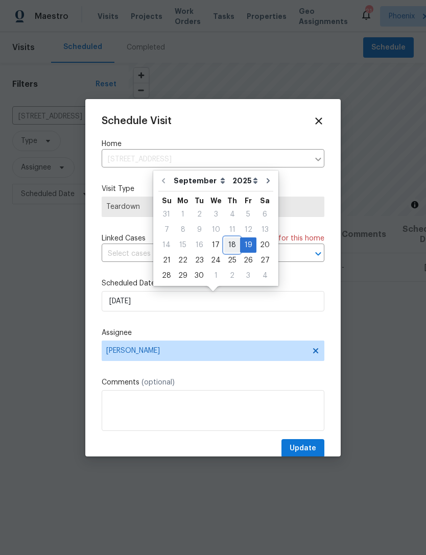
click at [229, 243] on div "18" at bounding box center [232, 245] width 16 height 14
type input "[DATE]"
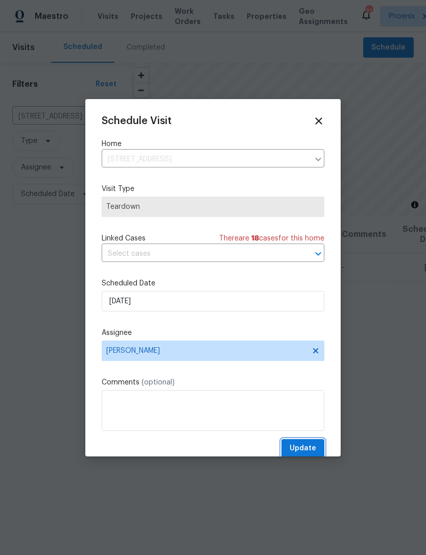
click at [312, 450] on span "Update" at bounding box center [302, 448] width 27 height 13
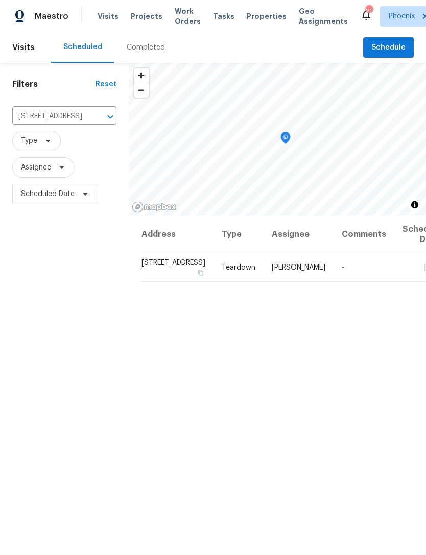
click at [92, 122] on icon "Clear" at bounding box center [97, 117] width 10 height 10
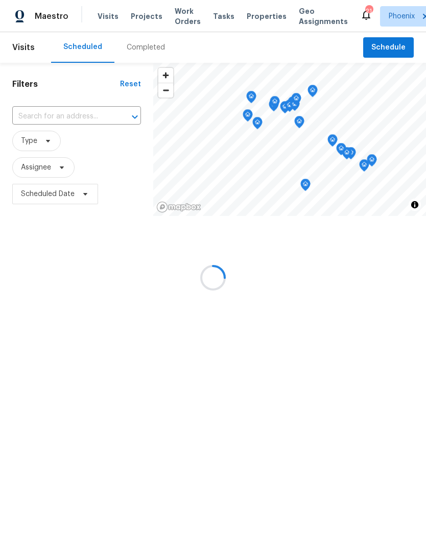
click at [49, 125] on input "text" at bounding box center [62, 117] width 100 height 16
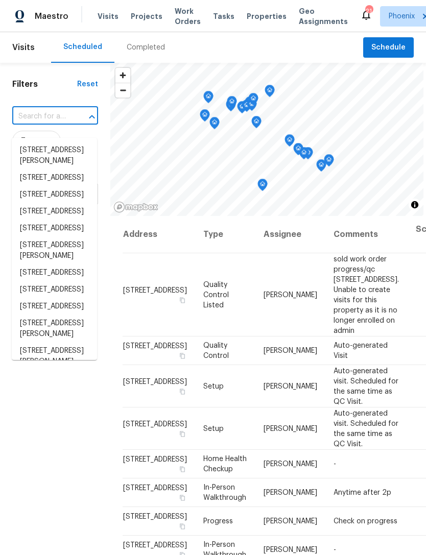
click at [31, 125] on input "text" at bounding box center [40, 117] width 57 height 16
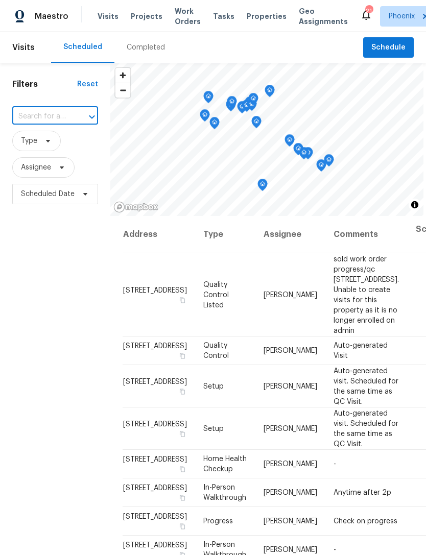
paste input "[STREET_ADDRESS]"
type input "[STREET_ADDRESS]"
click at [47, 154] on li "[STREET_ADDRESS]" at bounding box center [54, 150] width 85 height 17
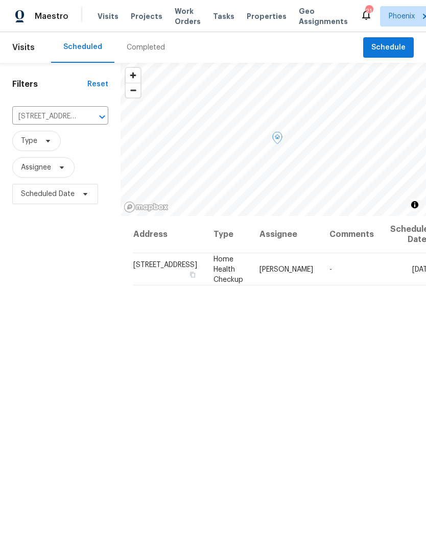
click at [0, 0] on icon at bounding box center [0, 0] width 0 height 0
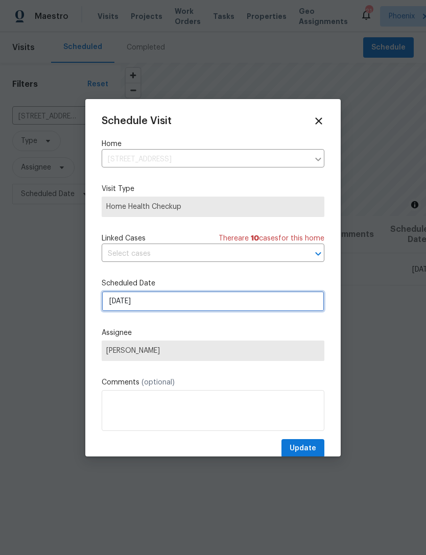
click at [183, 305] on input "[DATE]" at bounding box center [213, 301] width 223 height 20
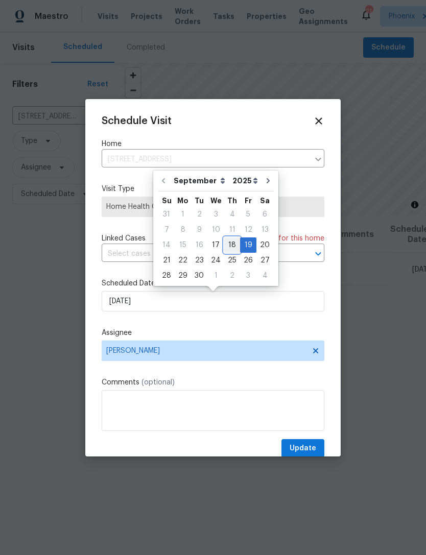
click at [224, 245] on div "18" at bounding box center [232, 245] width 16 height 14
type input "[DATE]"
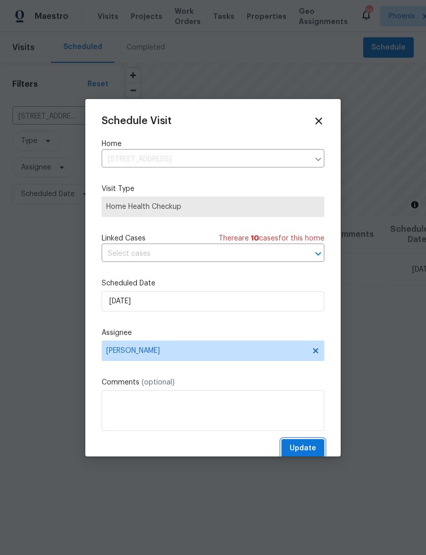
click at [306, 444] on button "Update" at bounding box center [302, 448] width 43 height 19
